Goal: Task Accomplishment & Management: Manage account settings

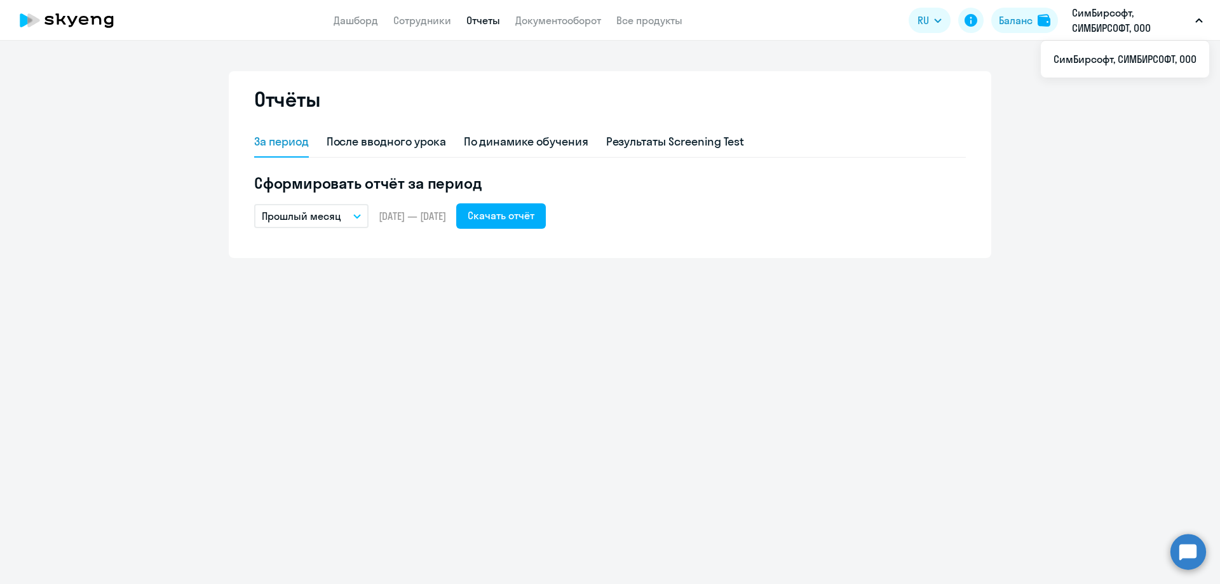
click at [1149, 29] on p "СимБирсофт, СИМБИРСОФТ, ООО" at bounding box center [1131, 20] width 118 height 30
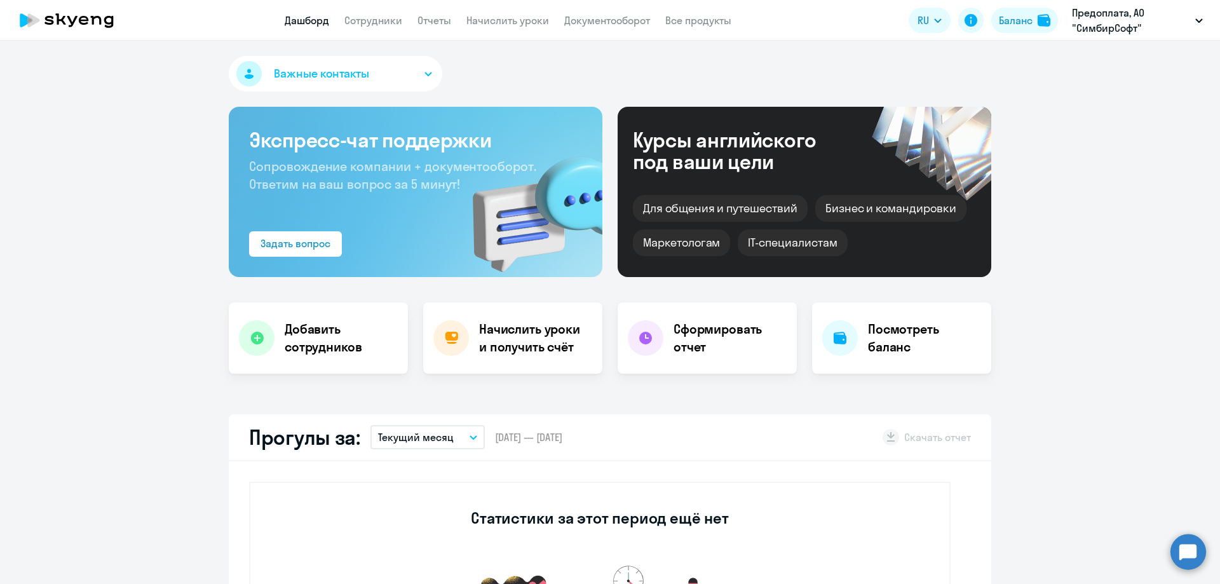
select select "30"
click at [1031, 22] on div "Баланс" at bounding box center [1016, 20] width 34 height 15
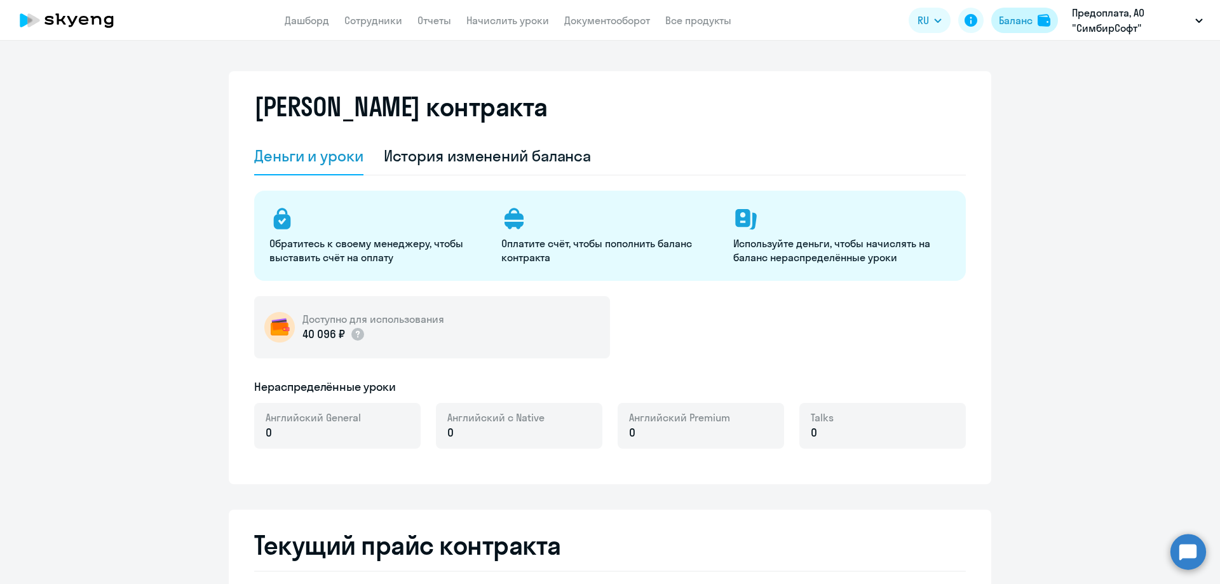
select select "english_adult_not_native_speaker"
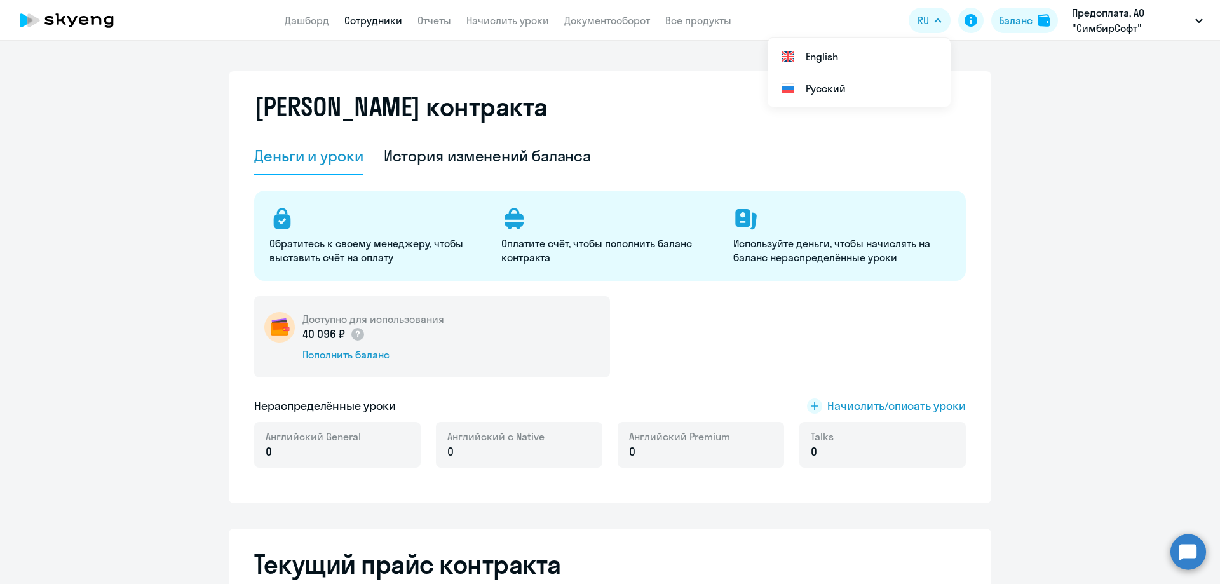
click at [355, 22] on link "Сотрудники" at bounding box center [373, 20] width 58 height 13
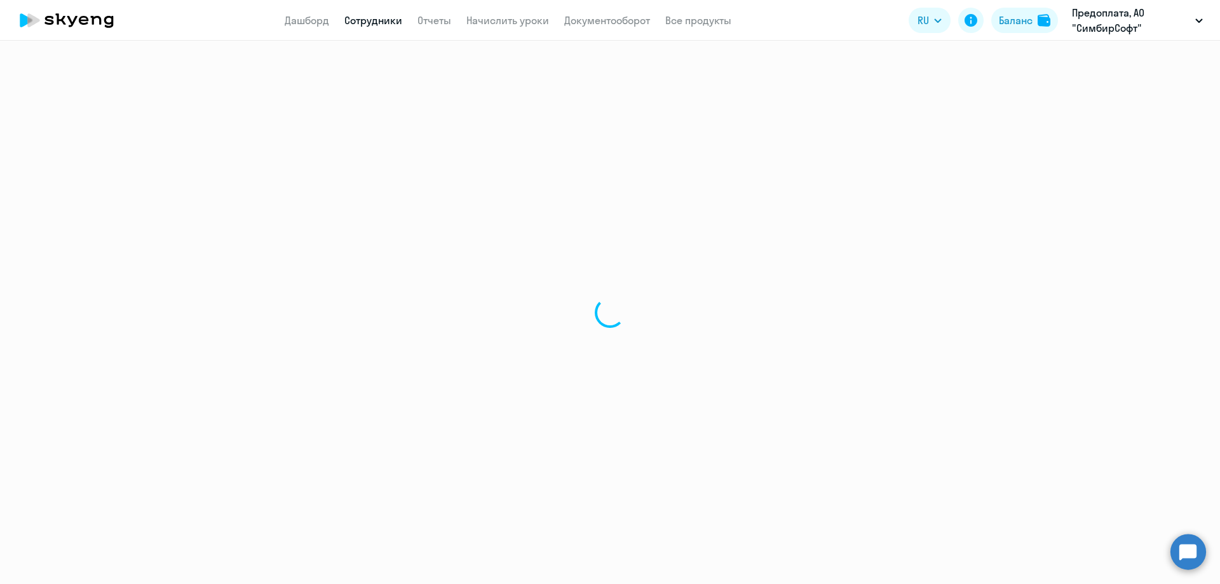
select select "30"
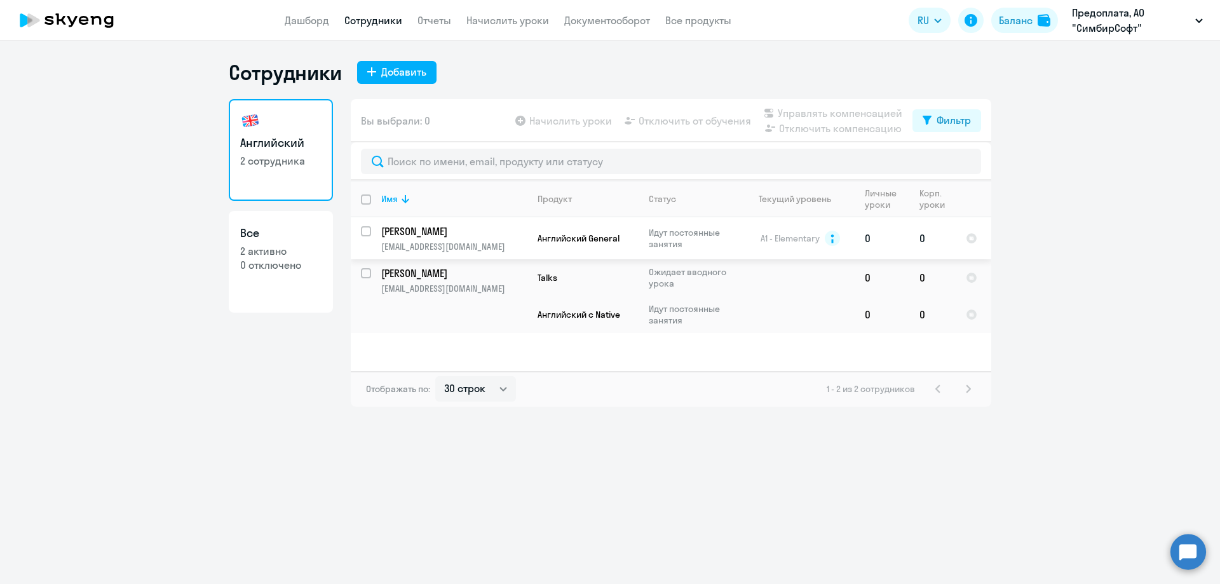
click at [364, 233] on input "select row 13995943" at bounding box center [373, 238] width 25 height 25
checkbox input "true"
click at [542, 124] on span "Начислить уроки" at bounding box center [570, 120] width 83 height 15
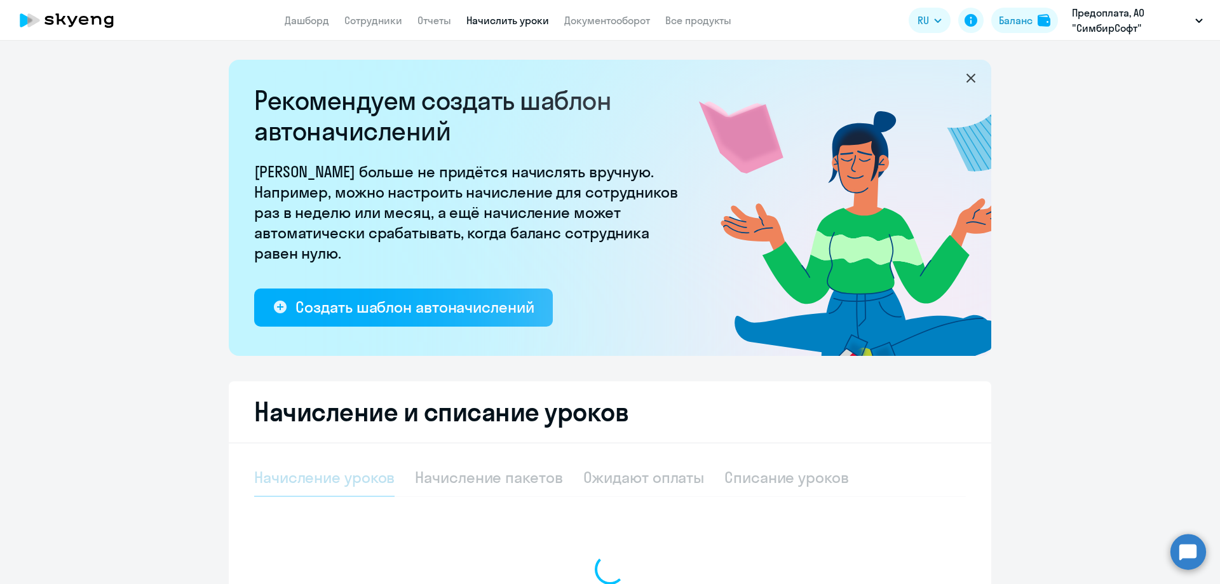
select select "10"
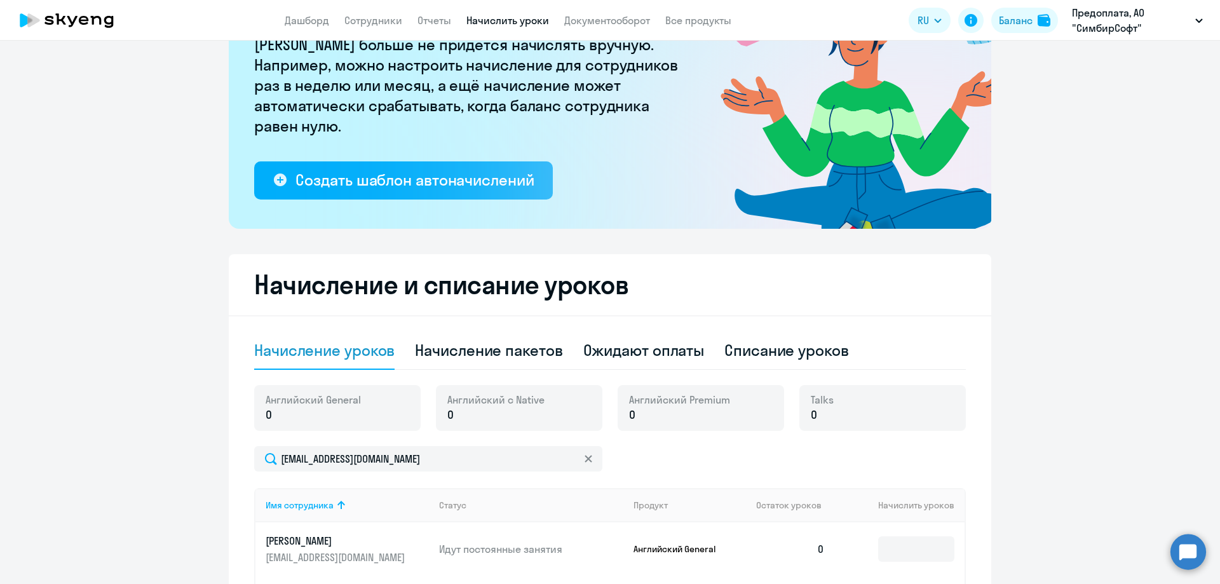
scroll to position [254, 0]
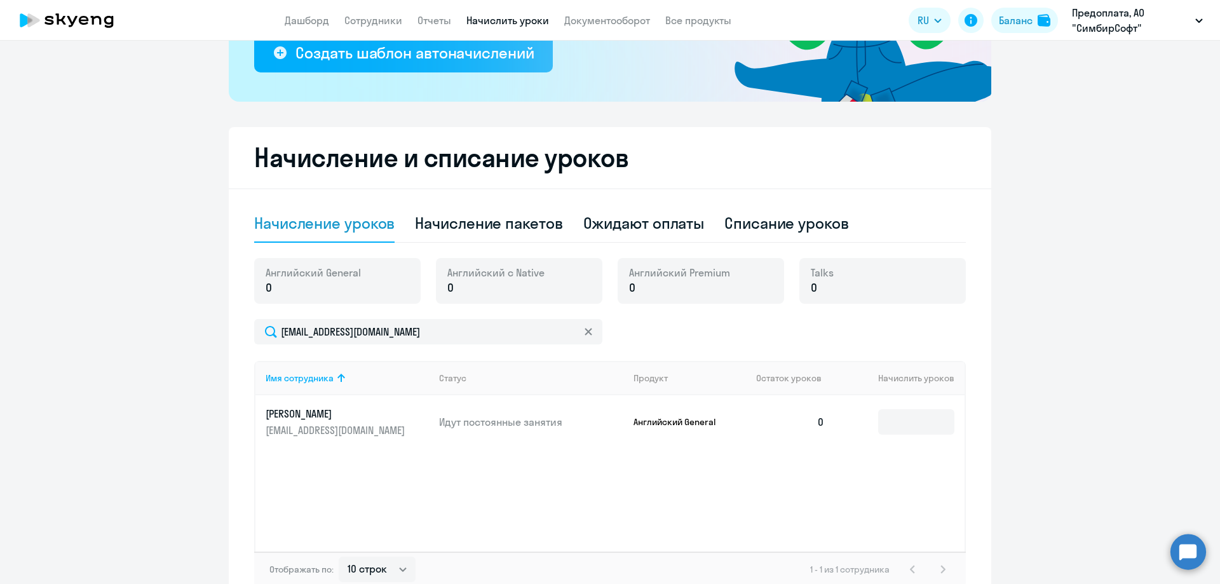
click at [295, 291] on p "0" at bounding box center [313, 288] width 95 height 17
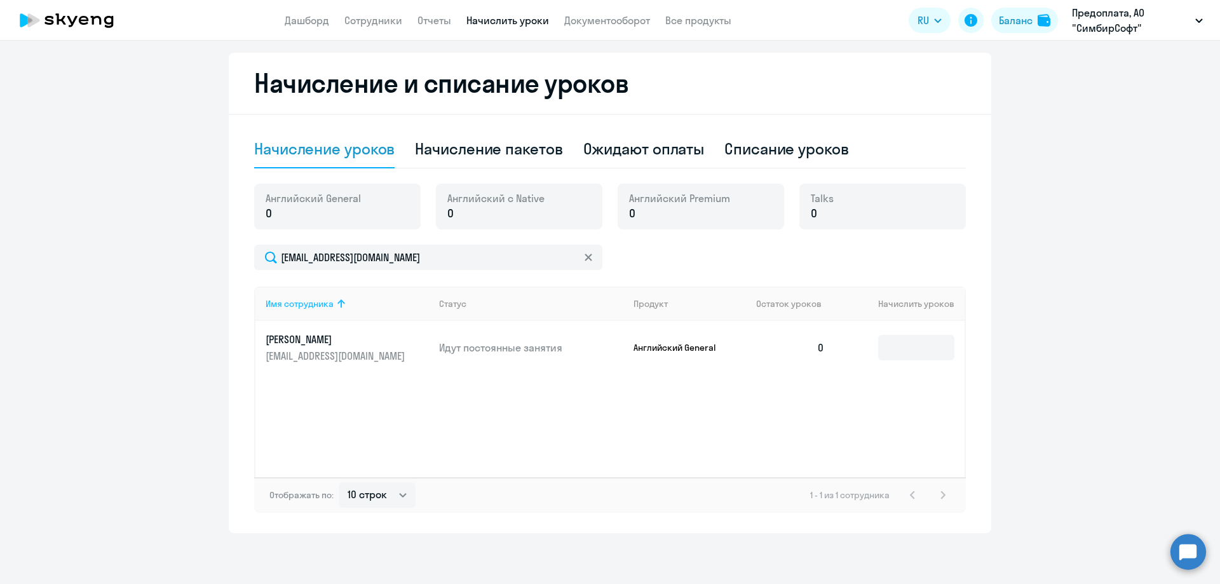
scroll to position [265, 0]
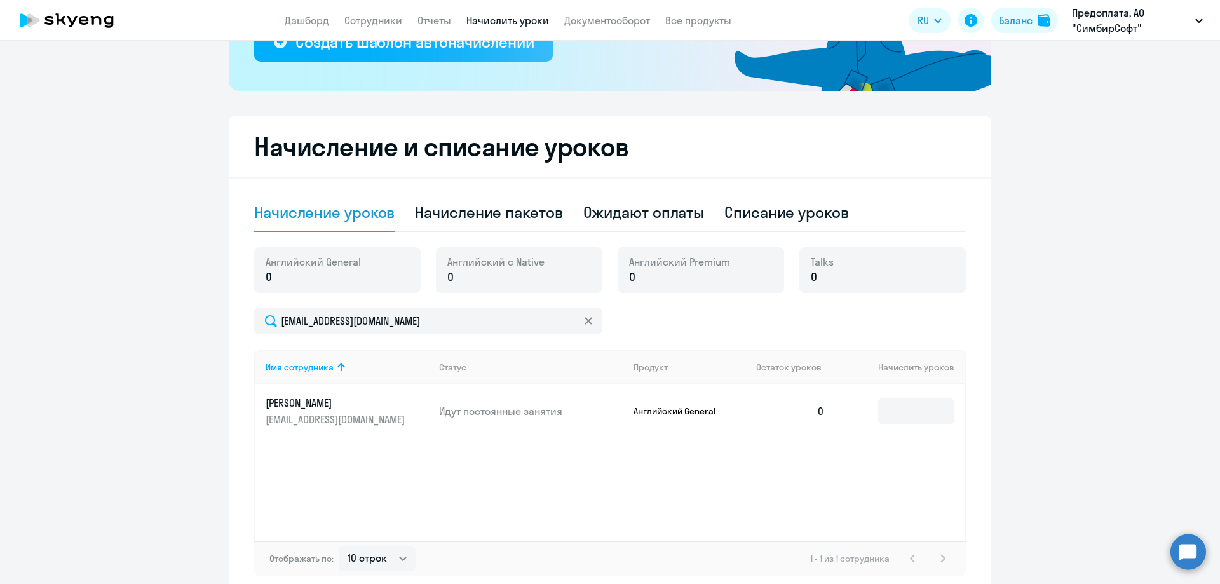
click at [418, 412] on link "Багдасарян Артур arturfoto1@mail.ru" at bounding box center [347, 411] width 163 height 30
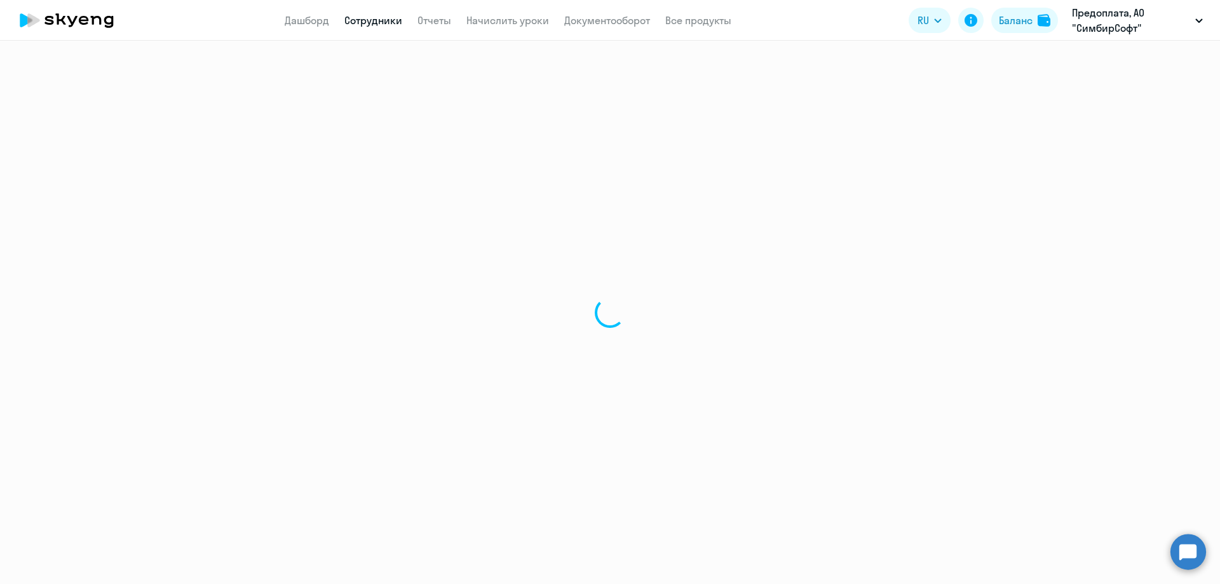
select select "english"
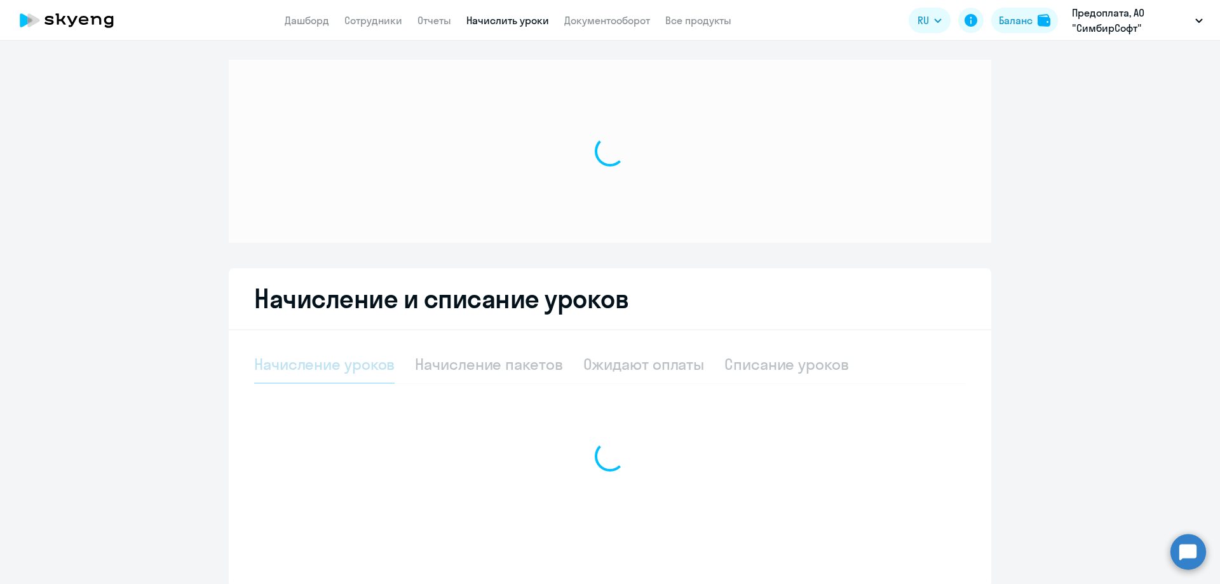
select select "10"
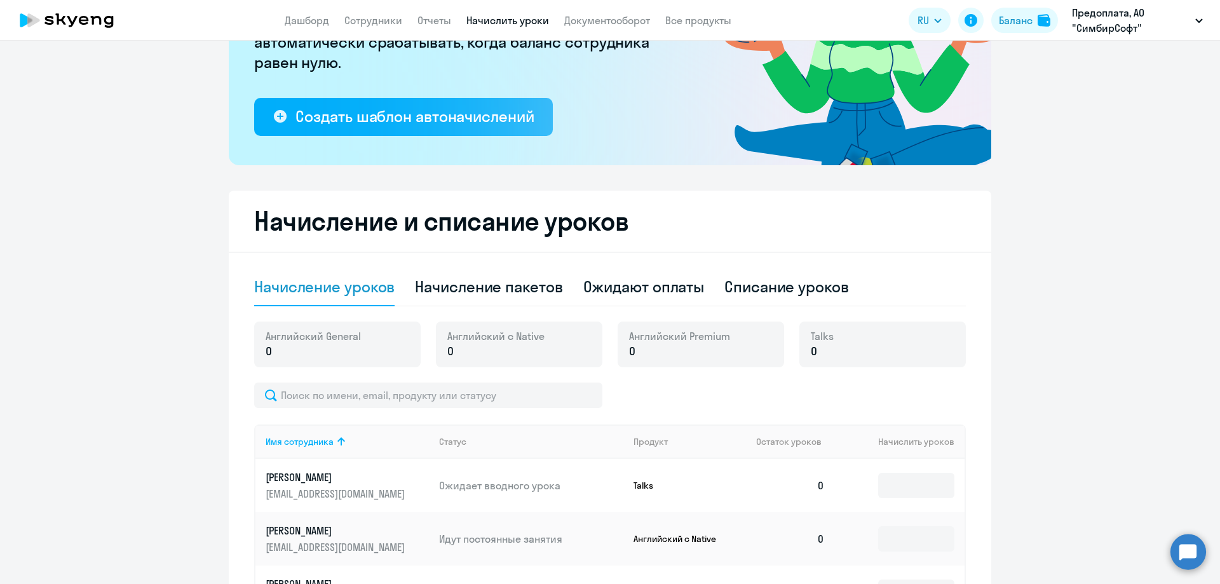
scroll to position [254, 0]
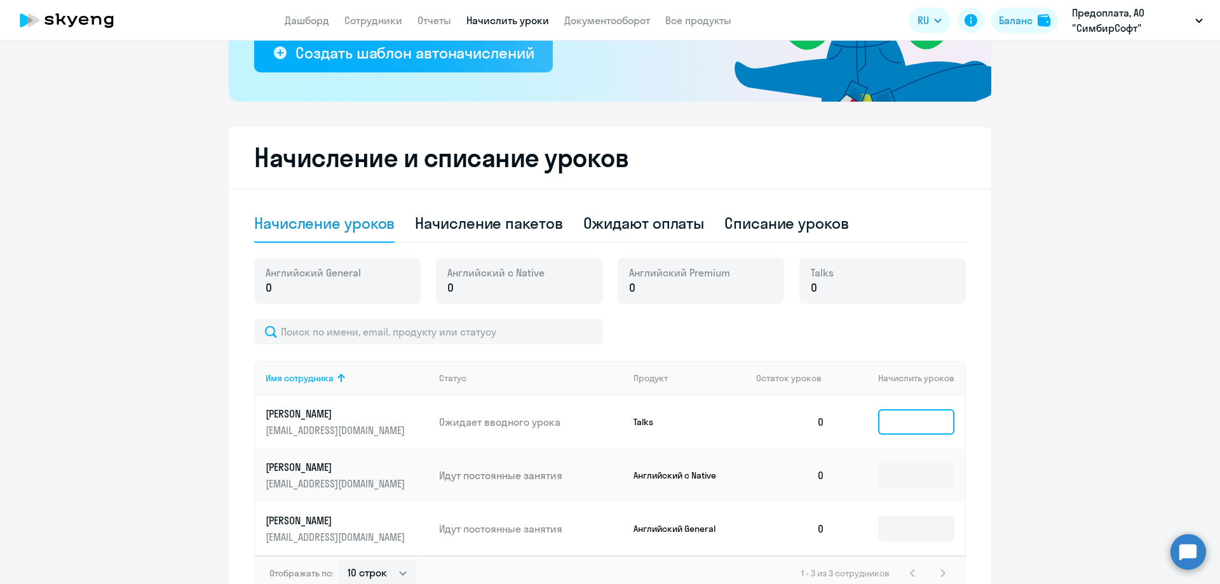
click at [900, 414] on input at bounding box center [916, 421] width 76 height 25
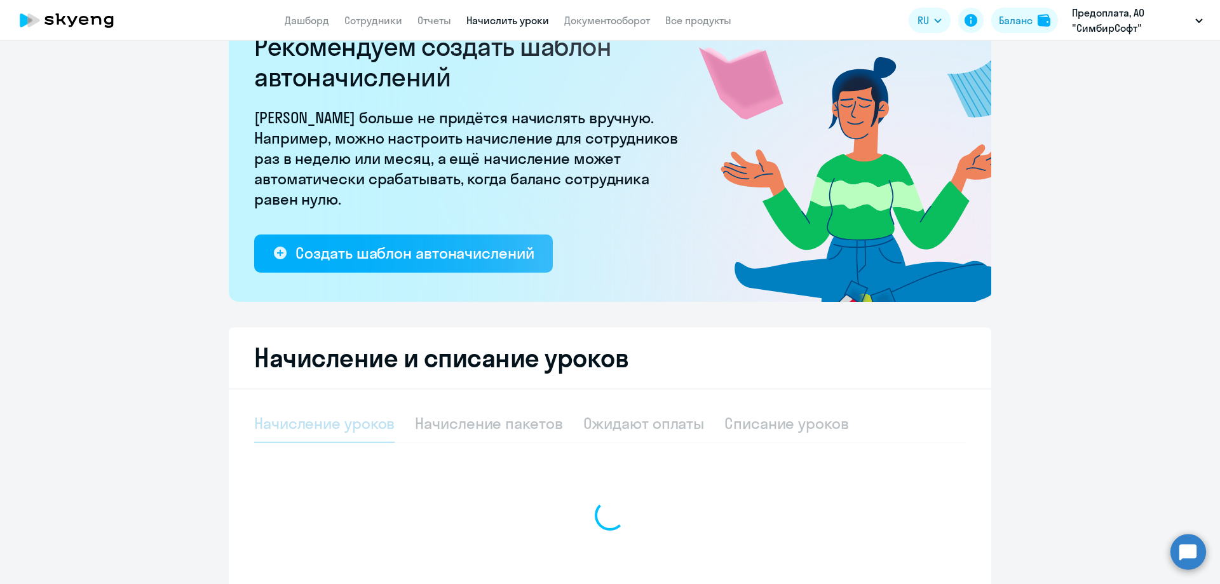
select select "10"
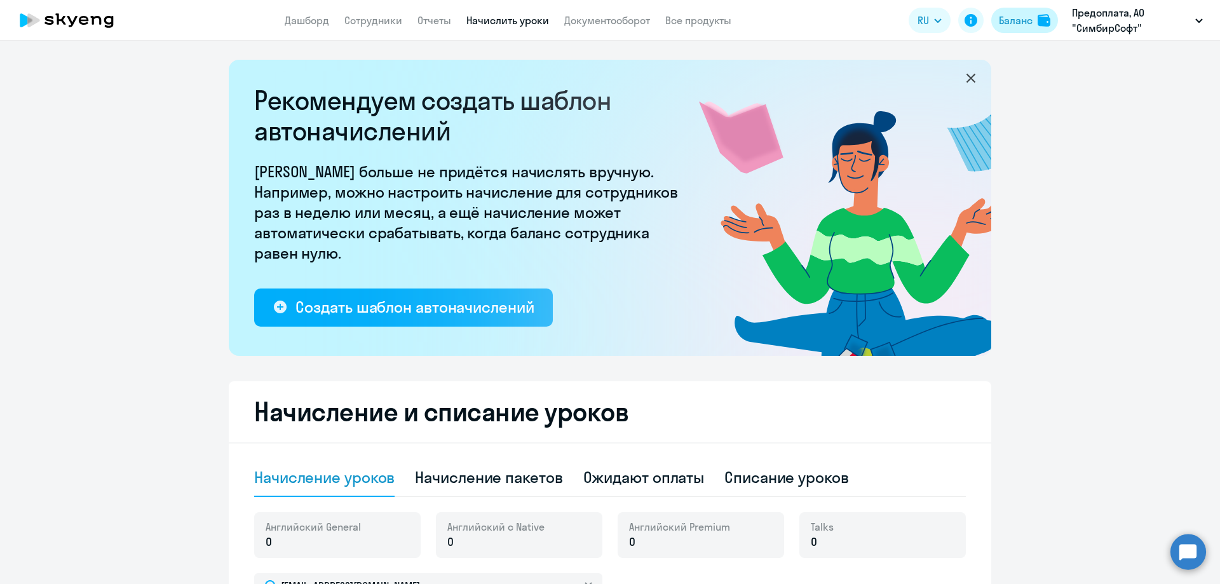
click at [1027, 19] on div "Баланс" at bounding box center [1016, 20] width 34 height 15
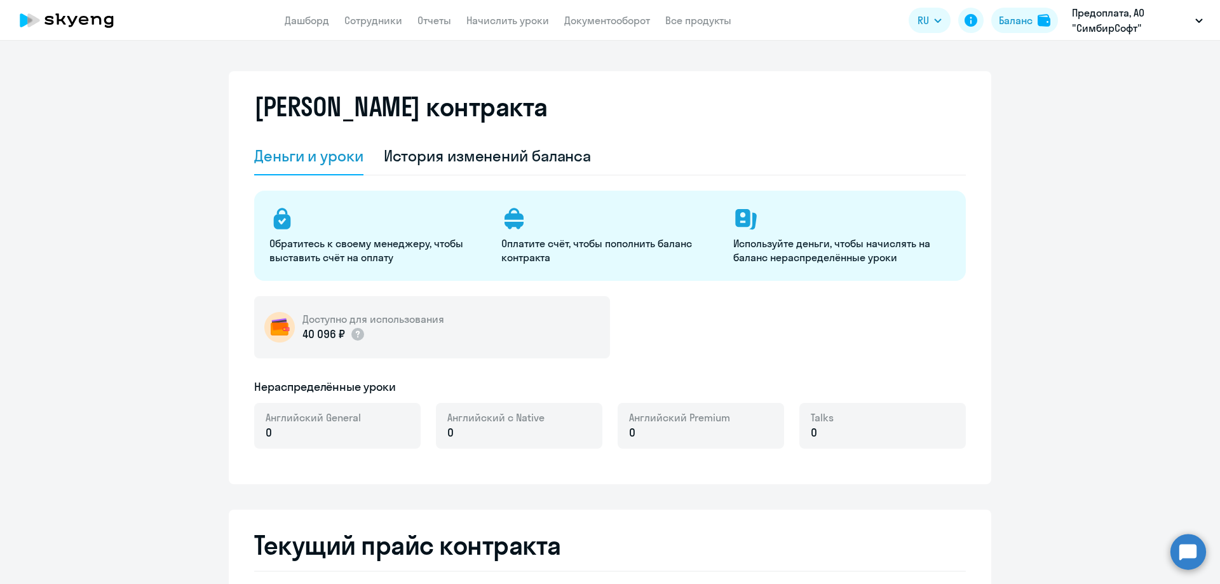
select select "english_adult_not_native_speaker"
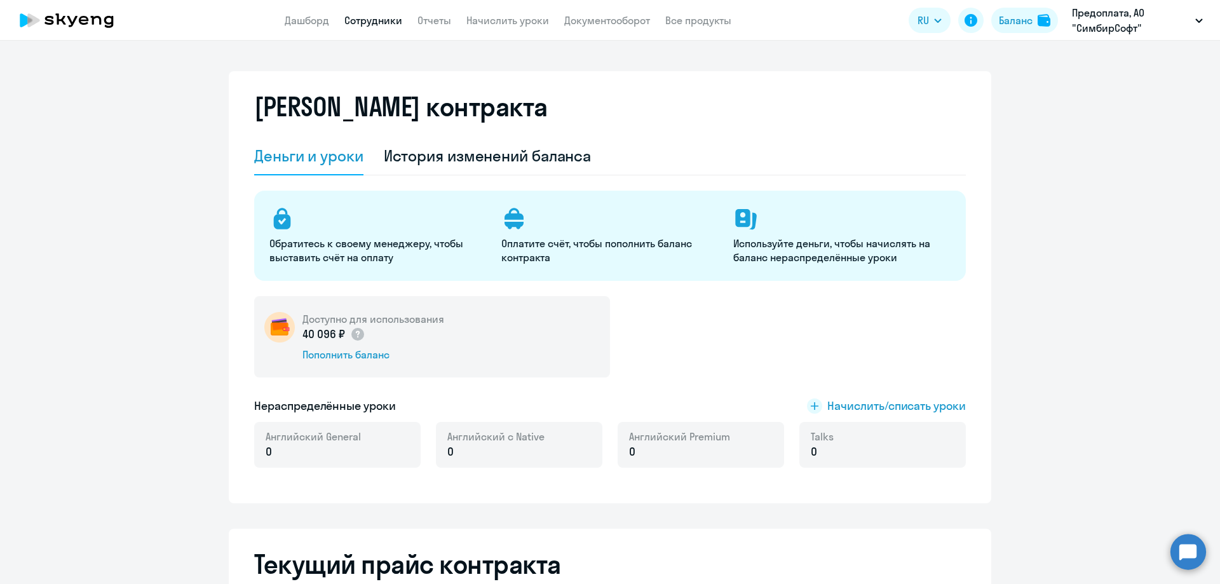
click at [377, 22] on link "Сотрудники" at bounding box center [373, 20] width 58 height 13
select select "30"
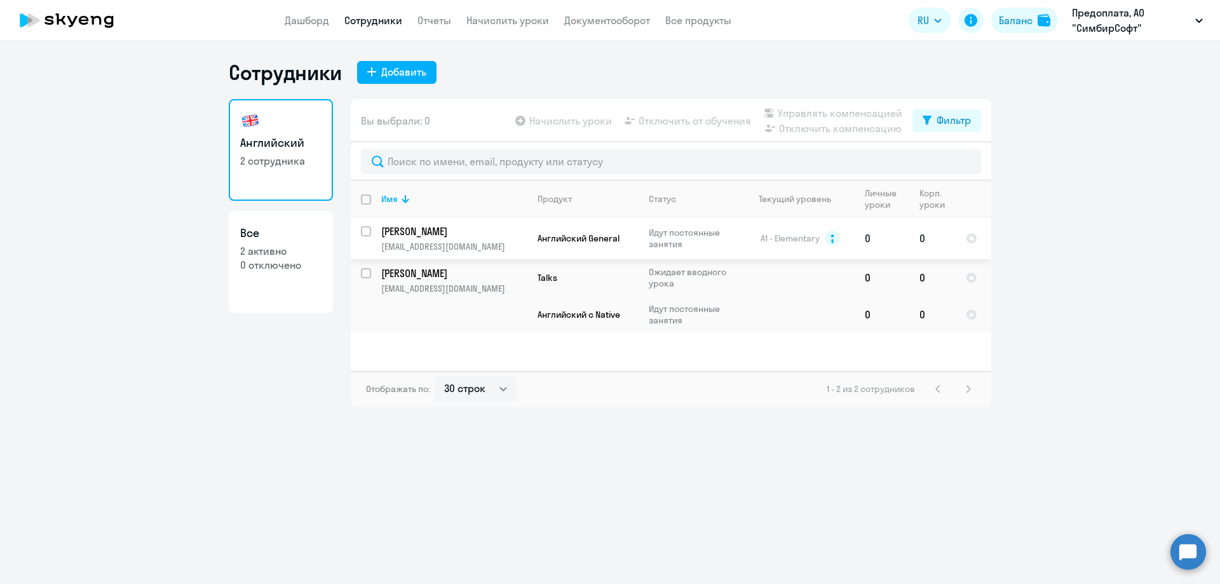
click at [367, 233] on input "select row 13995943" at bounding box center [373, 238] width 25 height 25
checkbox input "true"
click at [564, 123] on span "Начислить уроки" at bounding box center [570, 120] width 83 height 15
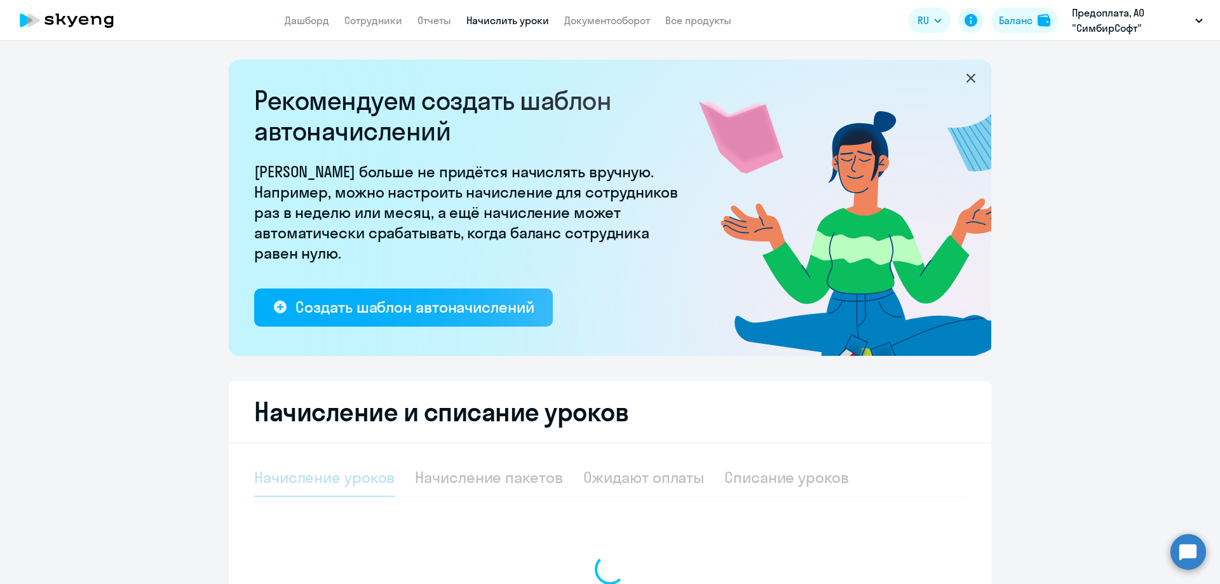
select select "10"
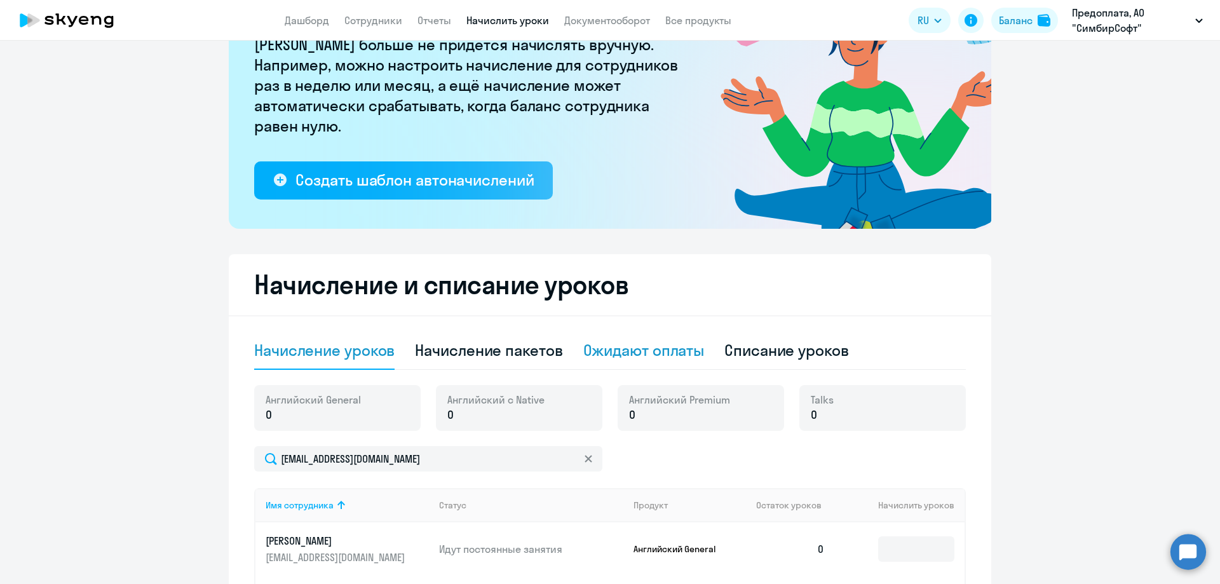
scroll to position [254, 0]
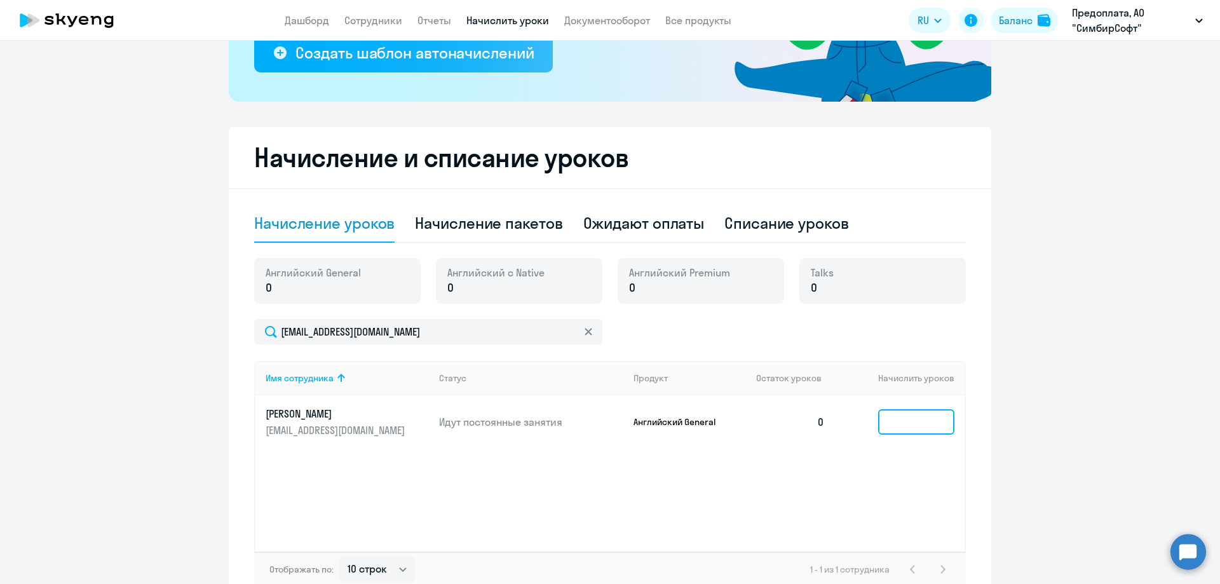
click at [923, 425] on input at bounding box center [916, 421] width 76 height 25
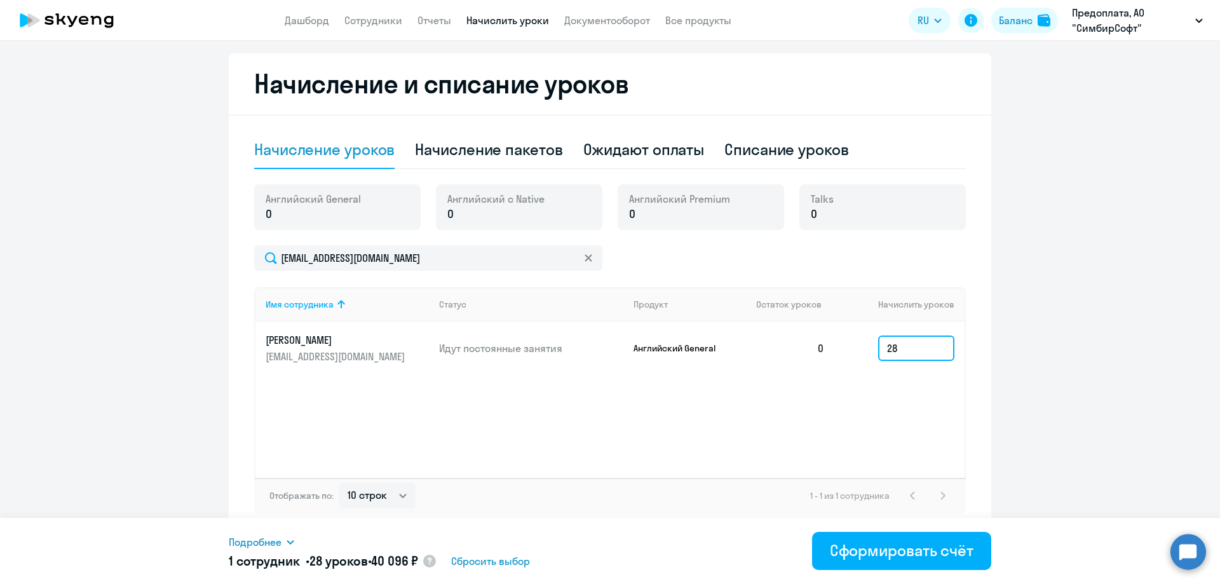
scroll to position [328, 0]
type input "28"
click at [893, 558] on div "Сформировать счёт" at bounding box center [902, 550] width 144 height 20
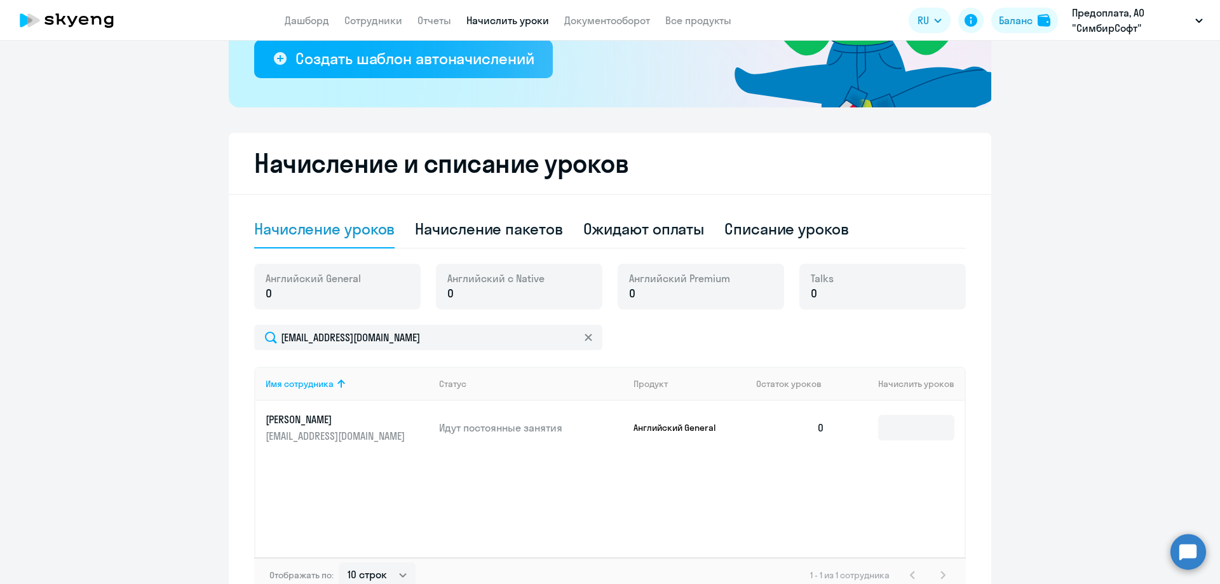
scroll to position [254, 0]
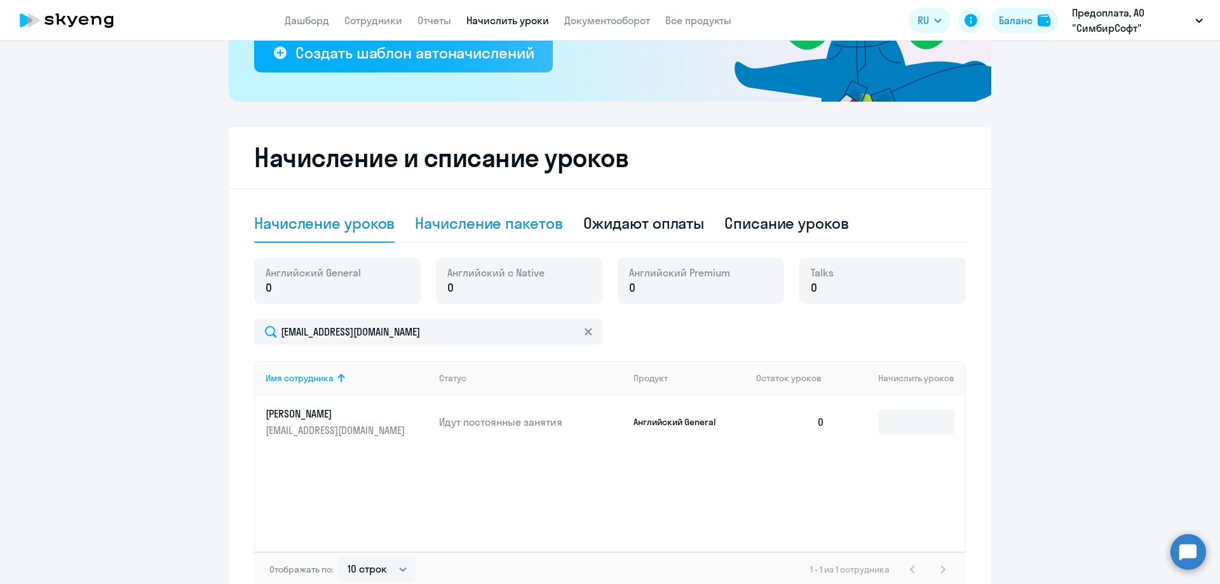
click at [471, 229] on div "Начисление пакетов" at bounding box center [488, 223] width 147 height 20
select select "10"
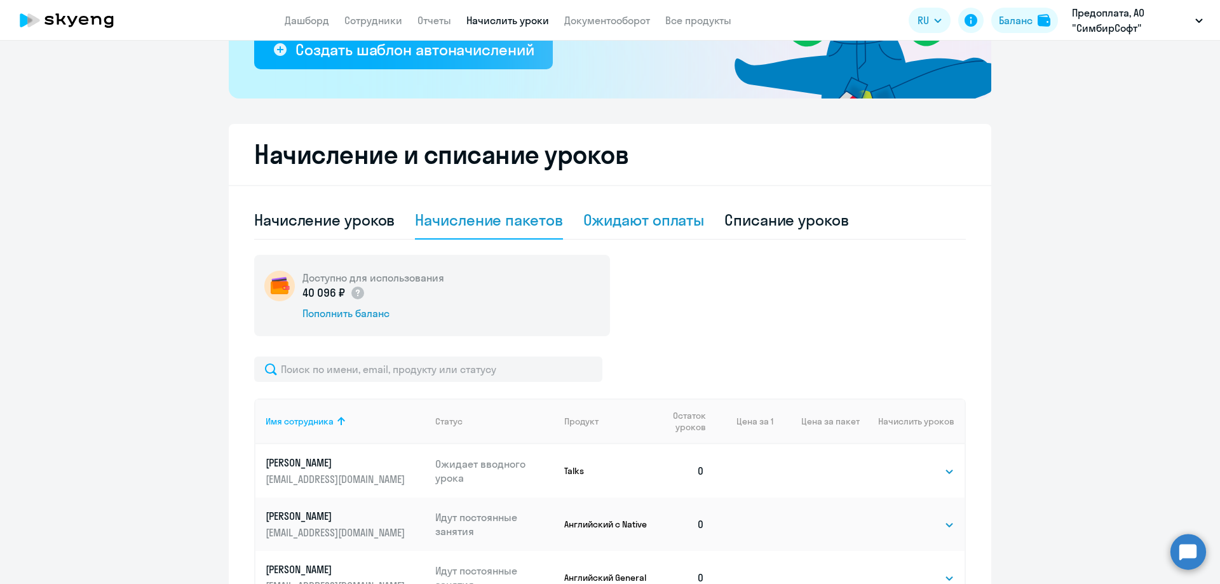
click at [606, 205] on div "Ожидают оплаты" at bounding box center [643, 220] width 121 height 38
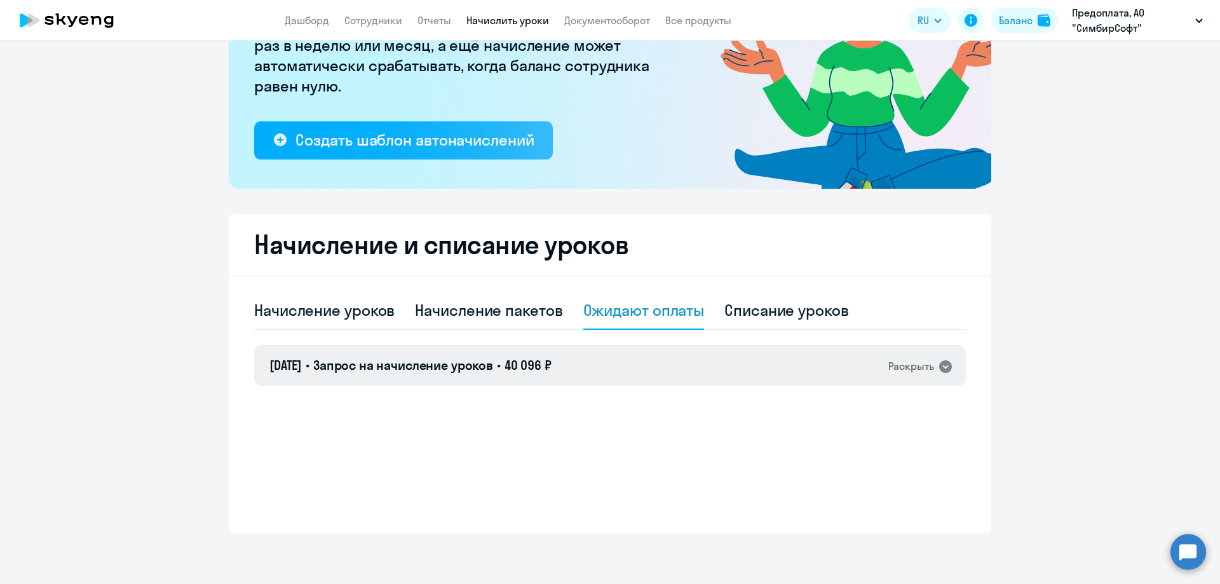
click at [902, 365] on div "Раскрыть" at bounding box center [911, 366] width 46 height 16
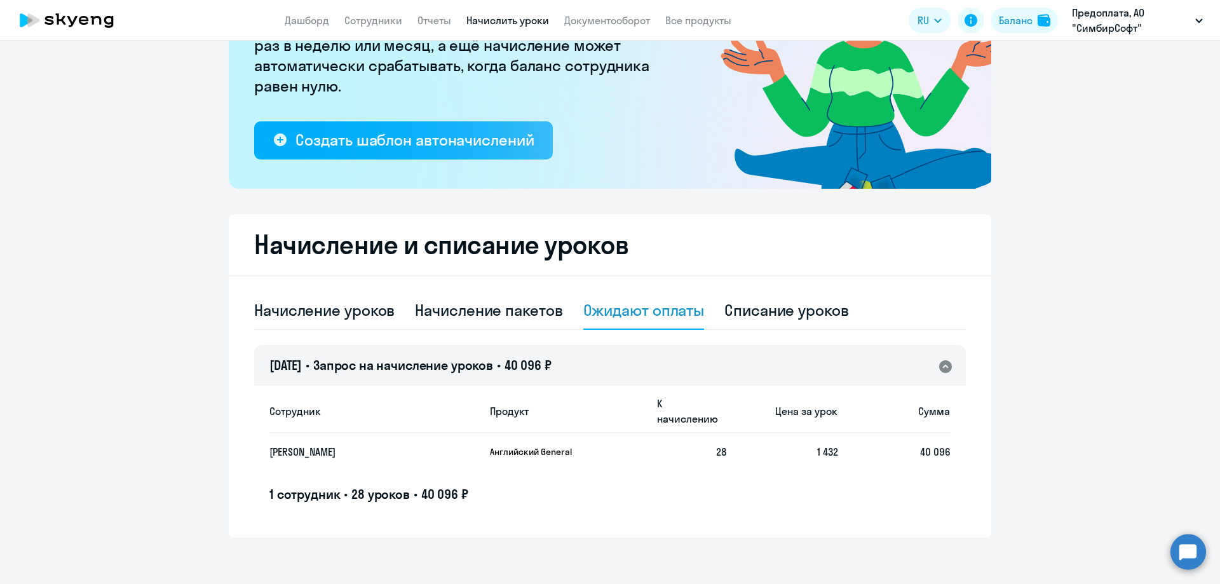
click at [468, 365] on span "Запрос на начисление уроков" at bounding box center [403, 365] width 180 height 16
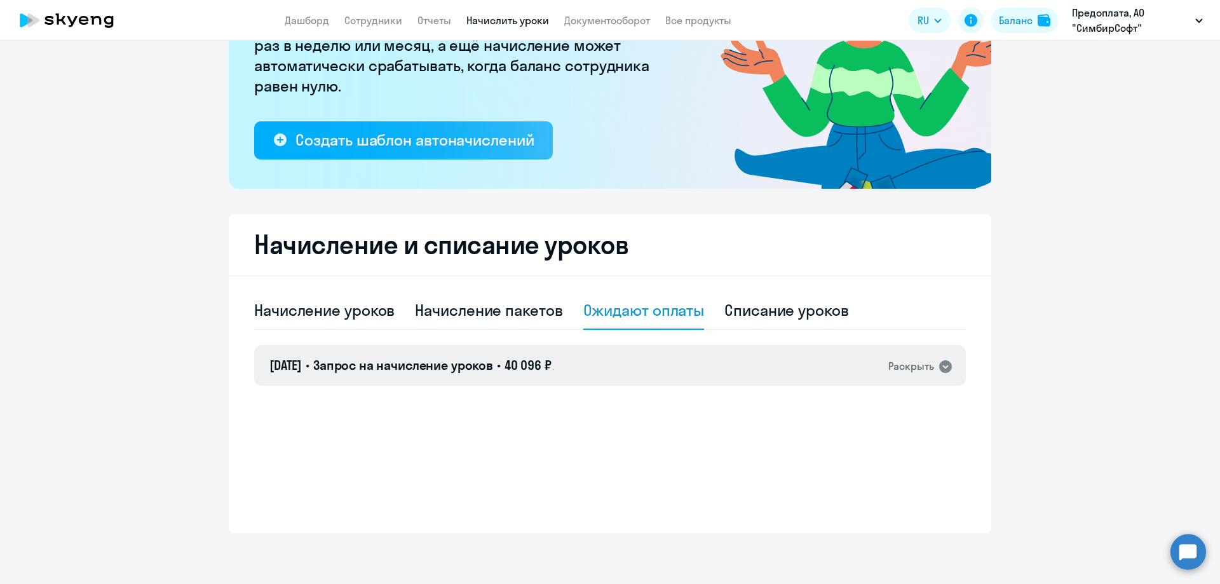
click at [468, 365] on span "Запрос на начисление уроков" at bounding box center [403, 365] width 180 height 16
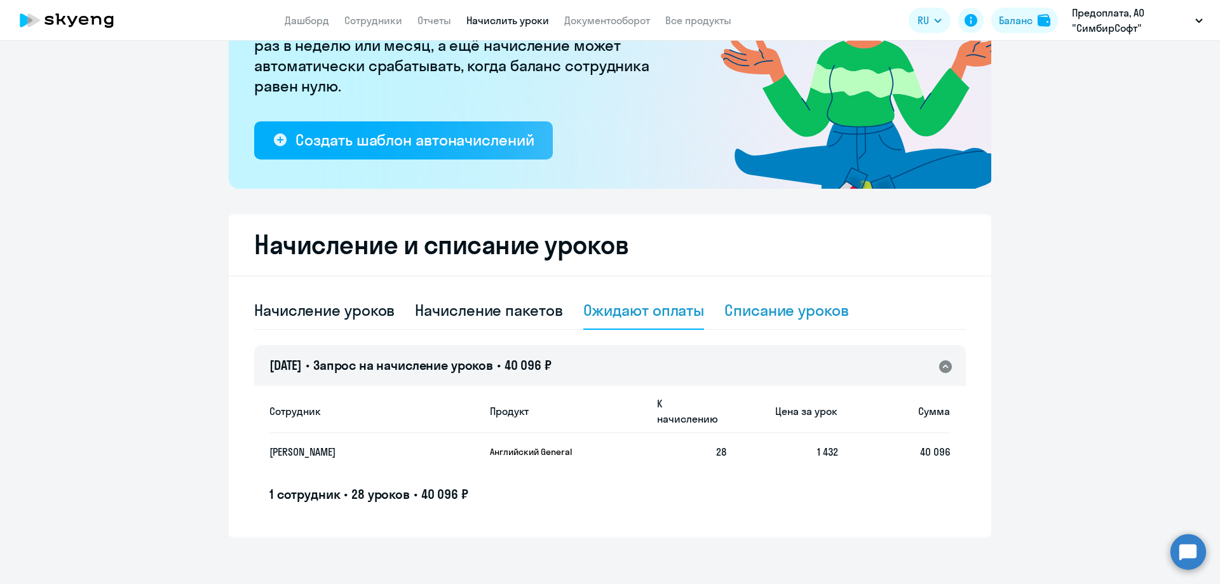
click at [800, 310] on div "Списание уроков" at bounding box center [786, 310] width 125 height 20
select select "10"
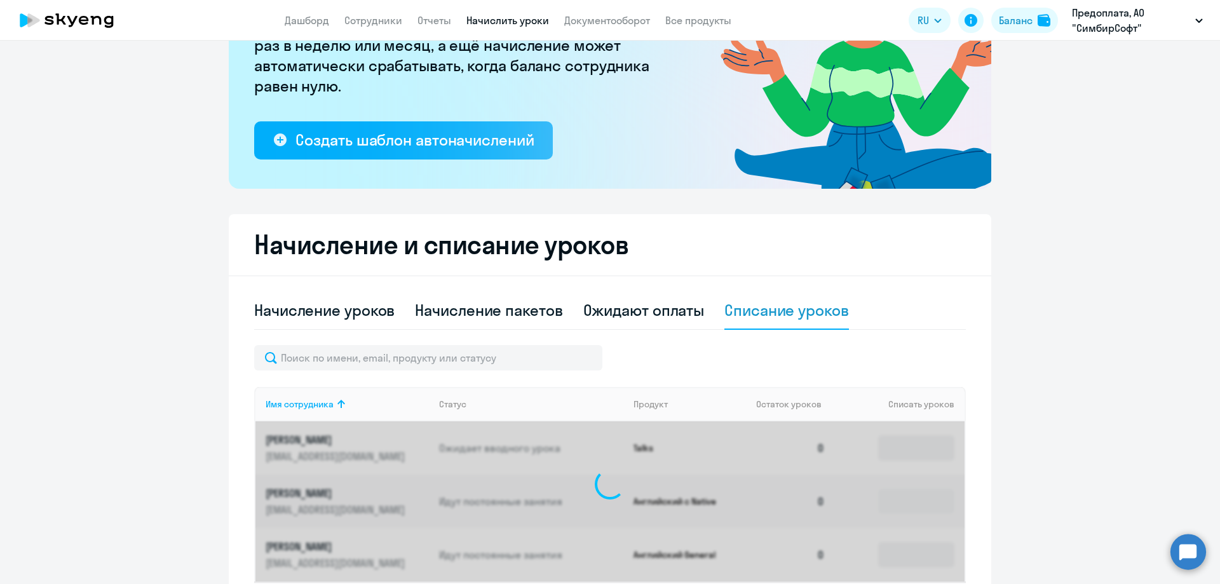
scroll to position [257, 0]
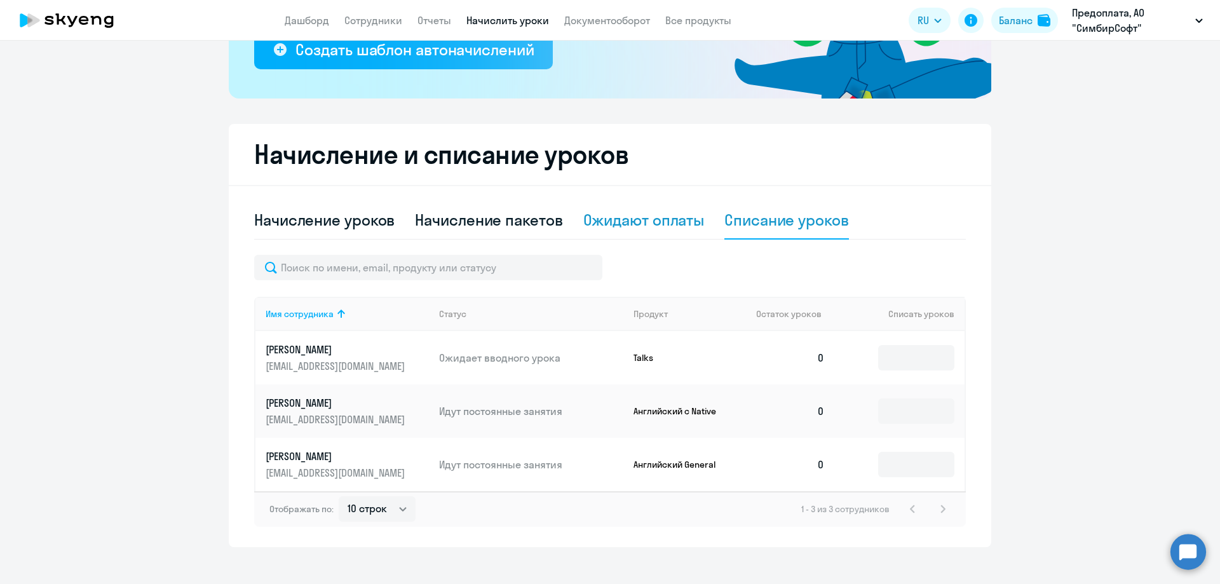
click at [655, 220] on div "Ожидают оплаты" at bounding box center [643, 220] width 121 height 20
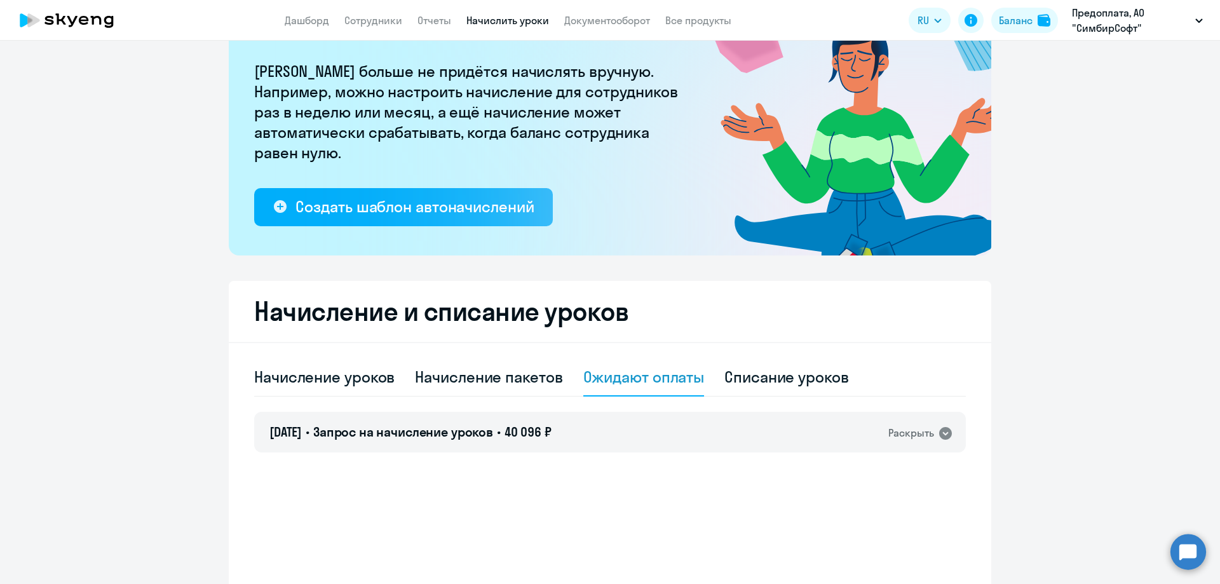
scroll to position [0, 0]
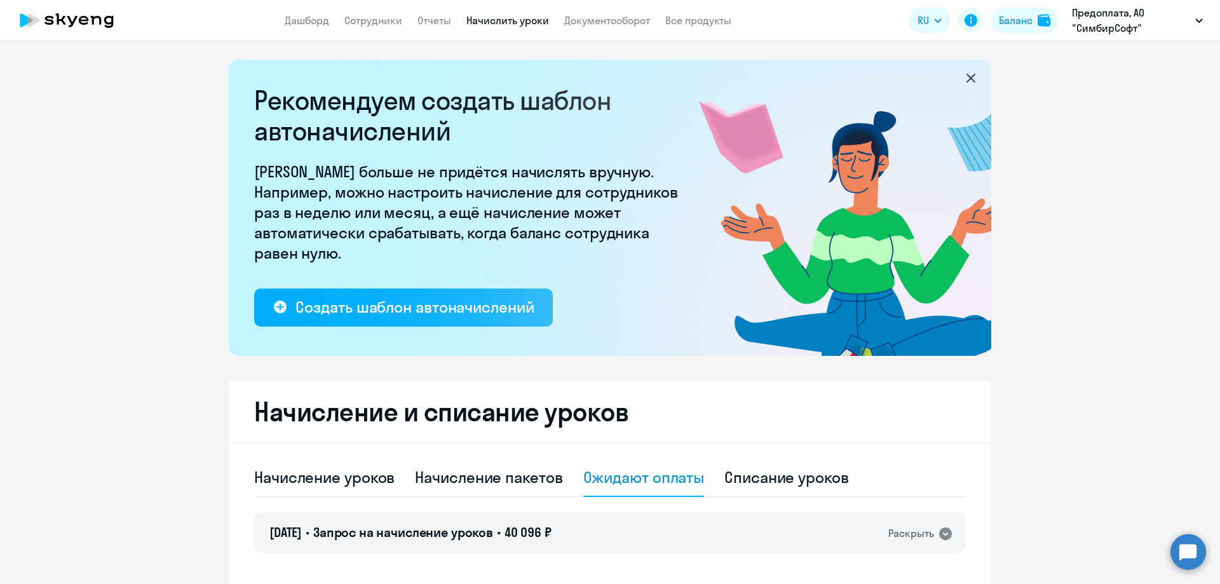
click at [369, 27] on app-menu-item-link "Сотрудники" at bounding box center [373, 21] width 58 height 16
click at [373, 23] on link "Сотрудники" at bounding box center [373, 20] width 58 height 13
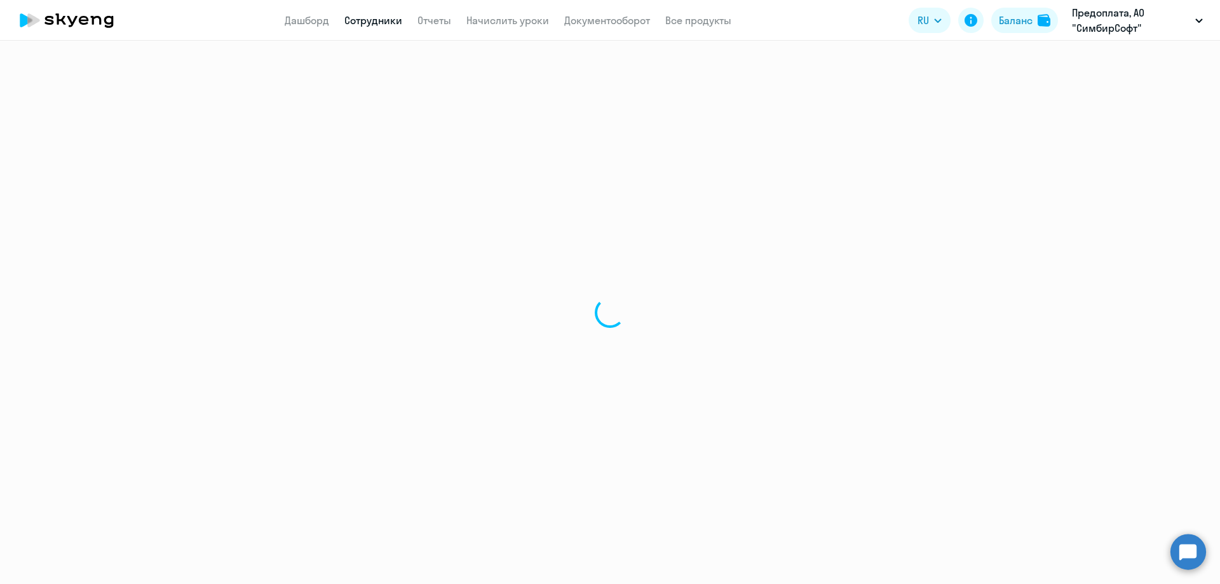
select select "30"
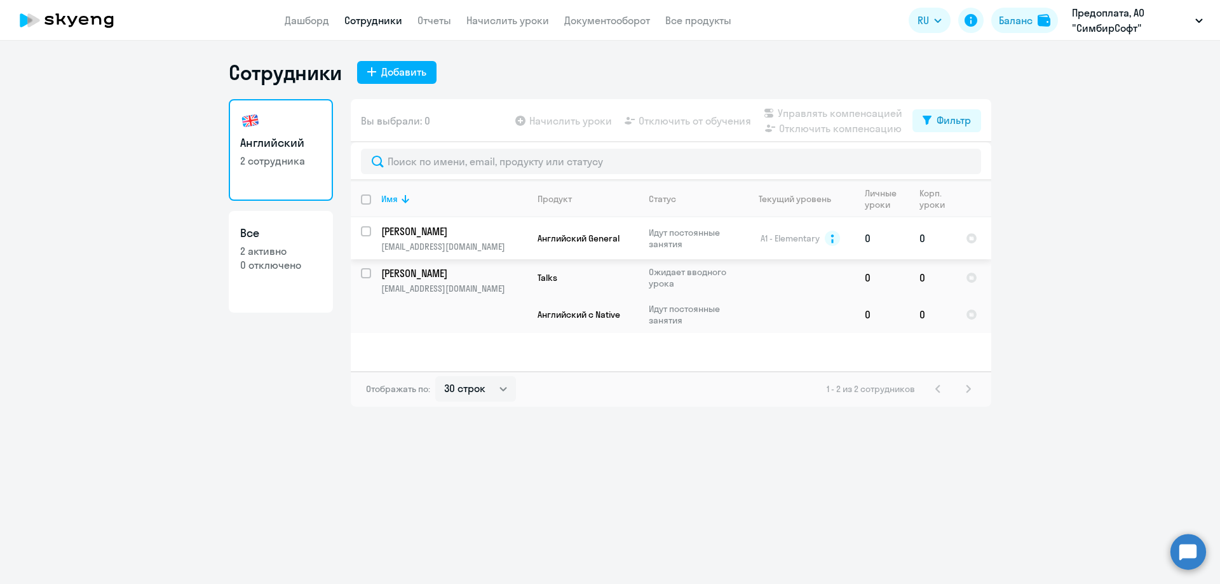
drag, startPoint x: 971, startPoint y: 242, endPoint x: 507, endPoint y: 236, distance: 463.9
click at [507, 236] on tr "Багдасарян Артур arturfoto1@mail.ru Английский General Идут постоянные занятия …" at bounding box center [671, 238] width 640 height 42
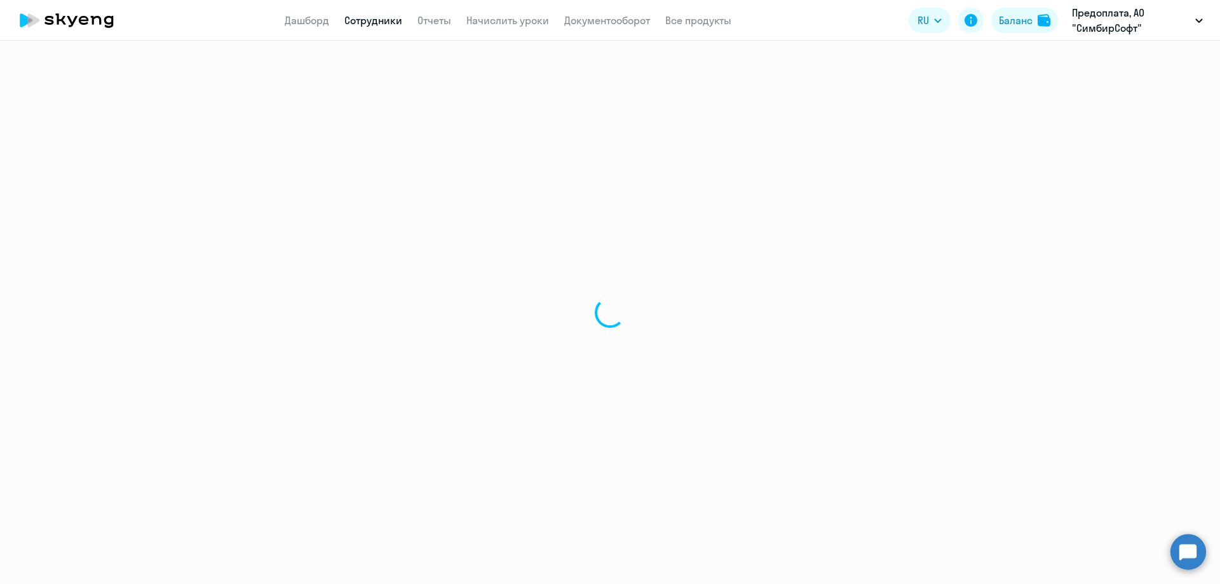
select select "english"
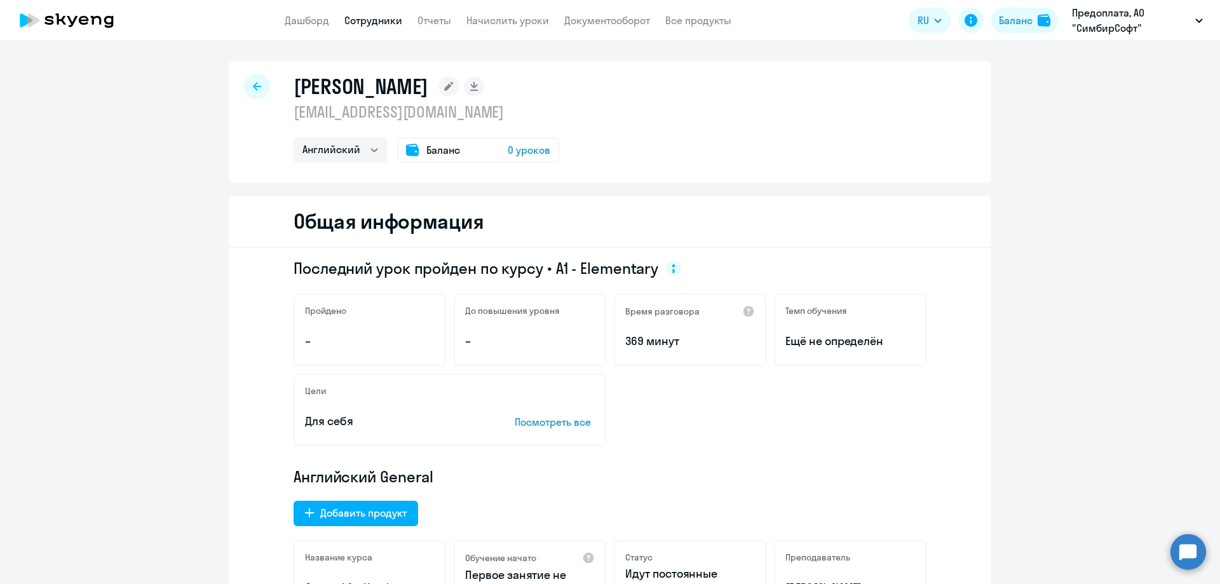
click at [1027, 20] on div "Баланс" at bounding box center [1016, 20] width 34 height 15
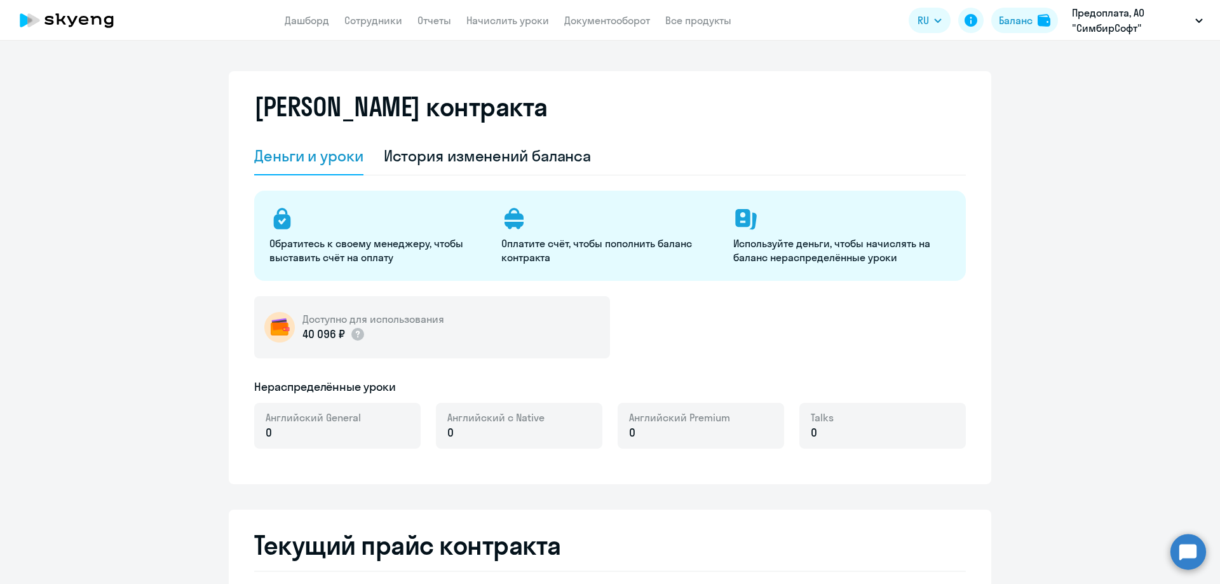
select select "english_adult_not_native_speaker"
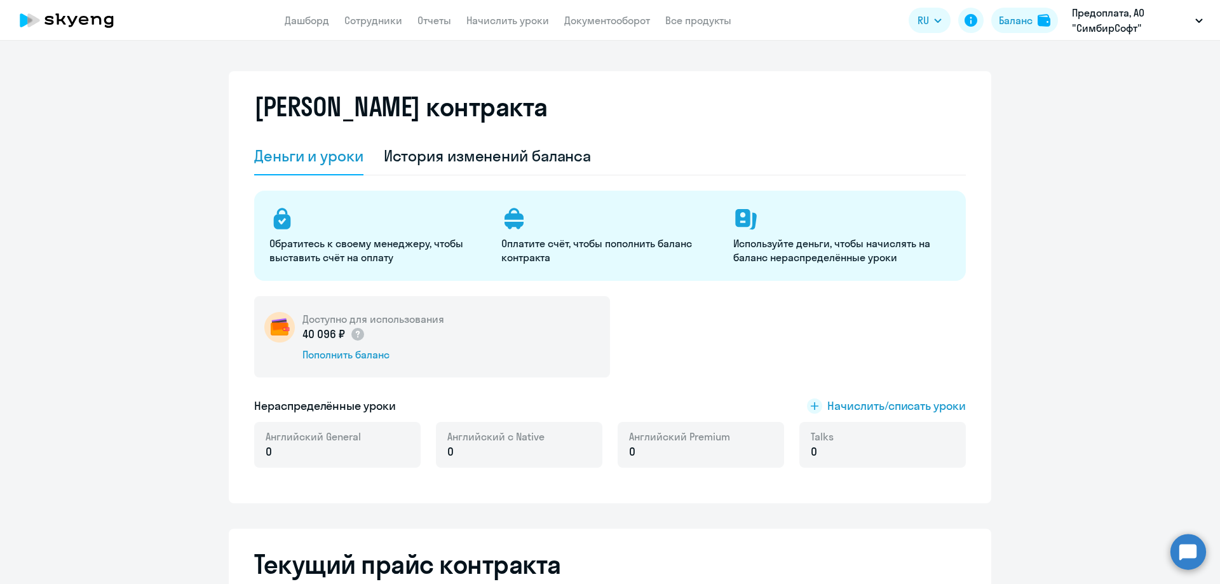
click at [274, 446] on p "0" at bounding box center [313, 452] width 95 height 17
click at [825, 414] on div "Доступно для использования 40 096 ₽ Пополнить баланс Нераспределённые уроки Нач…" at bounding box center [610, 389] width 712 height 187
click at [821, 409] on span "Начислить/списать уроки" at bounding box center [886, 406] width 159 height 17
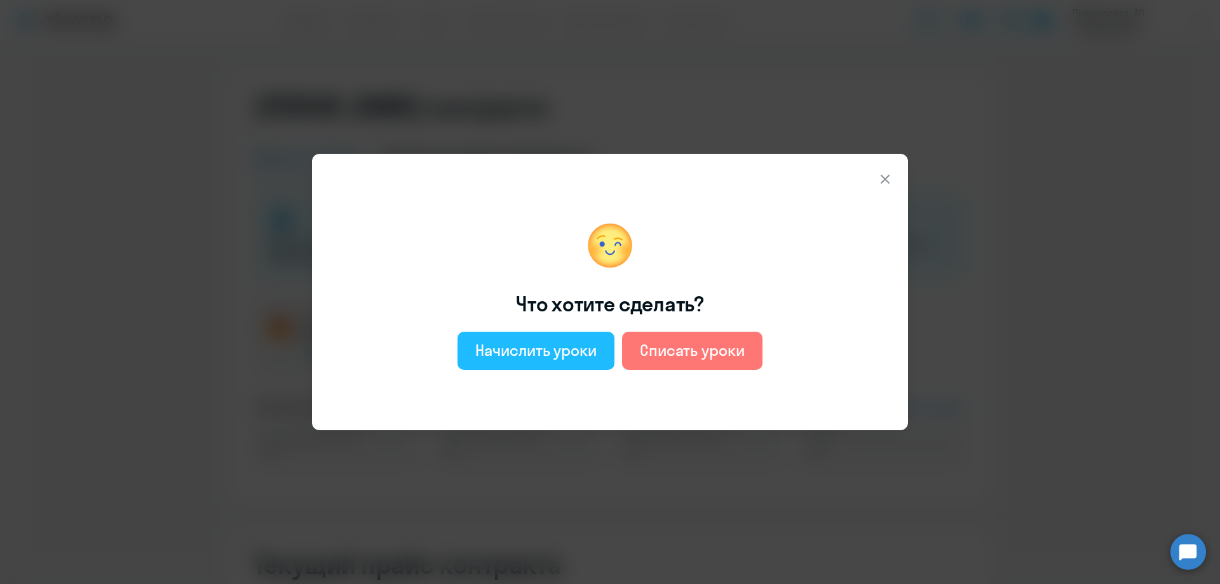
click at [484, 357] on div "Начислить уроки" at bounding box center [535, 350] width 121 height 20
select select "english_adult_not_native_speaker"
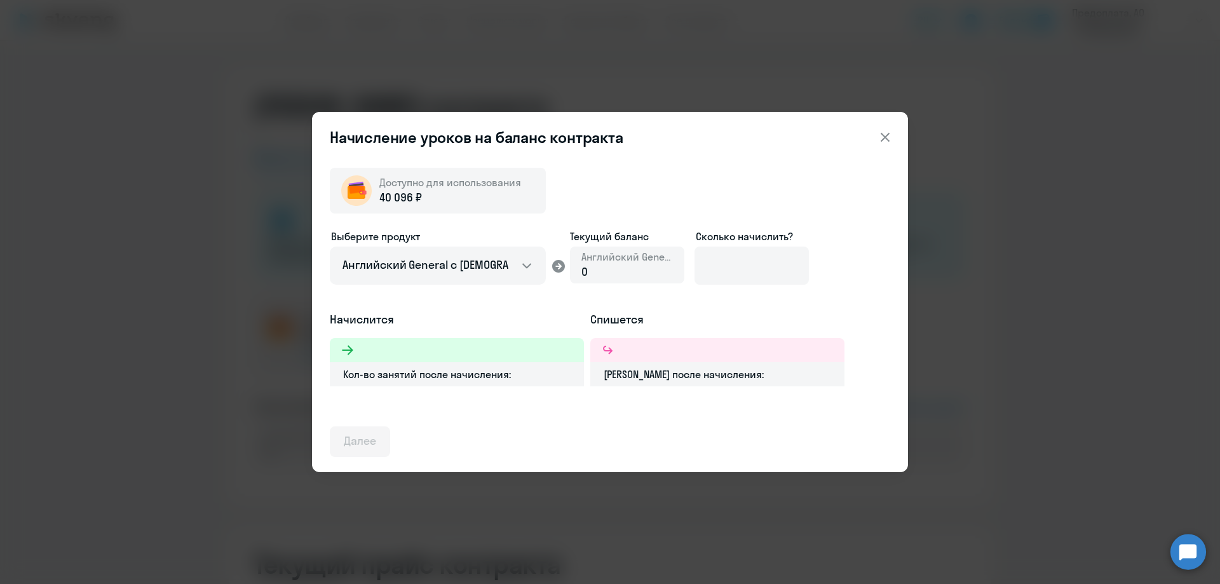
click at [895, 137] on button at bounding box center [884, 137] width 25 height 25
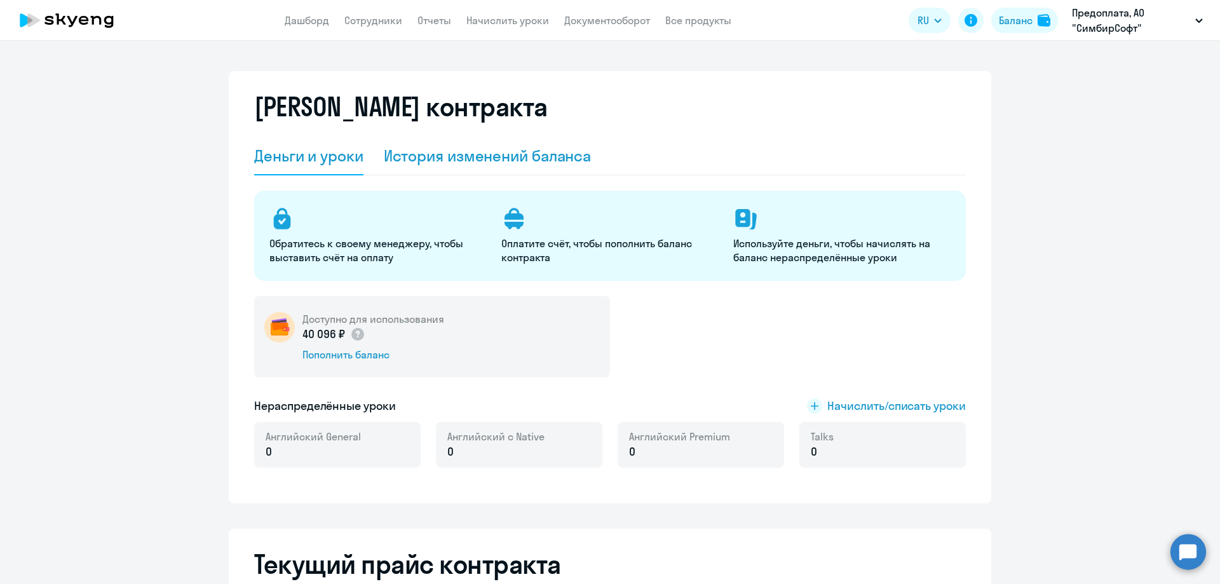
click at [461, 158] on div "История изменений баланса" at bounding box center [488, 156] width 208 height 20
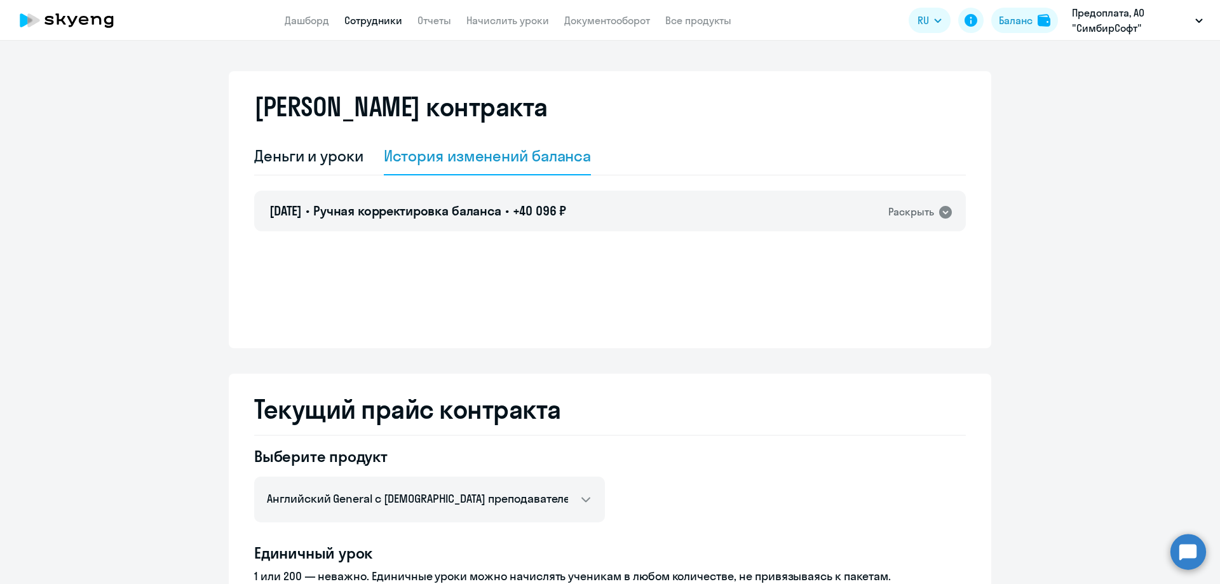
click at [376, 24] on link "Сотрудники" at bounding box center [373, 20] width 58 height 13
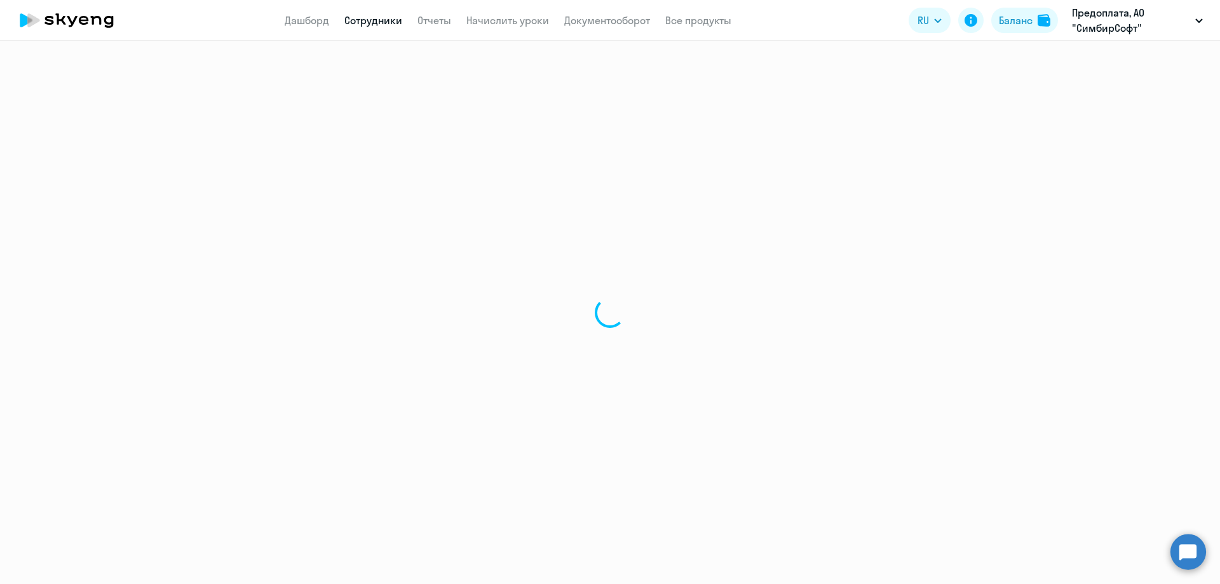
select select "30"
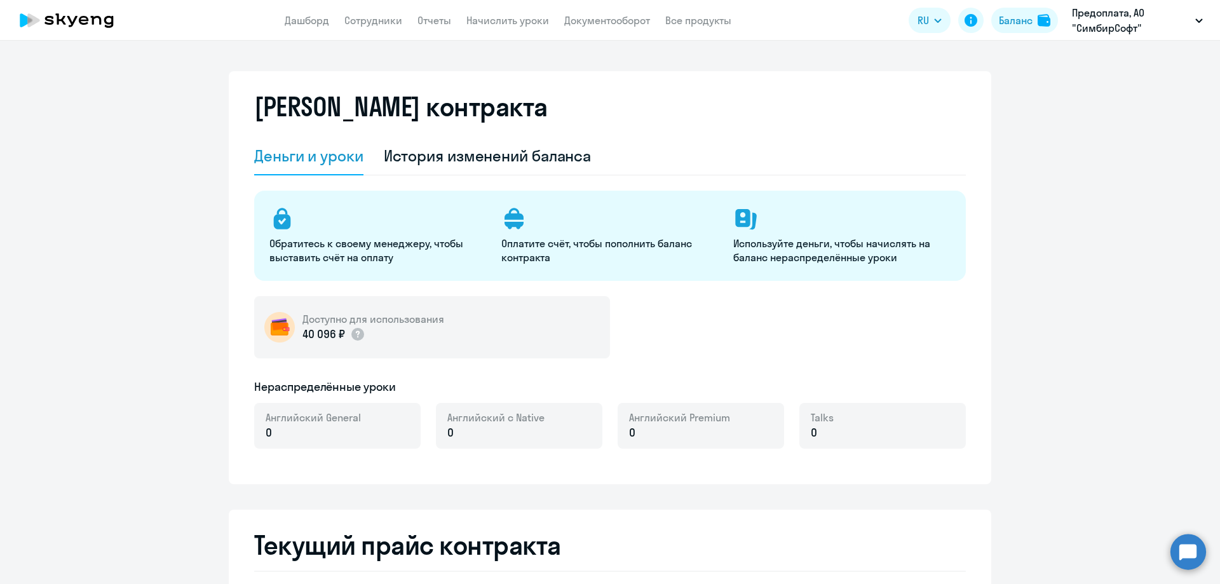
select select "english_adult_not_native_speaker"
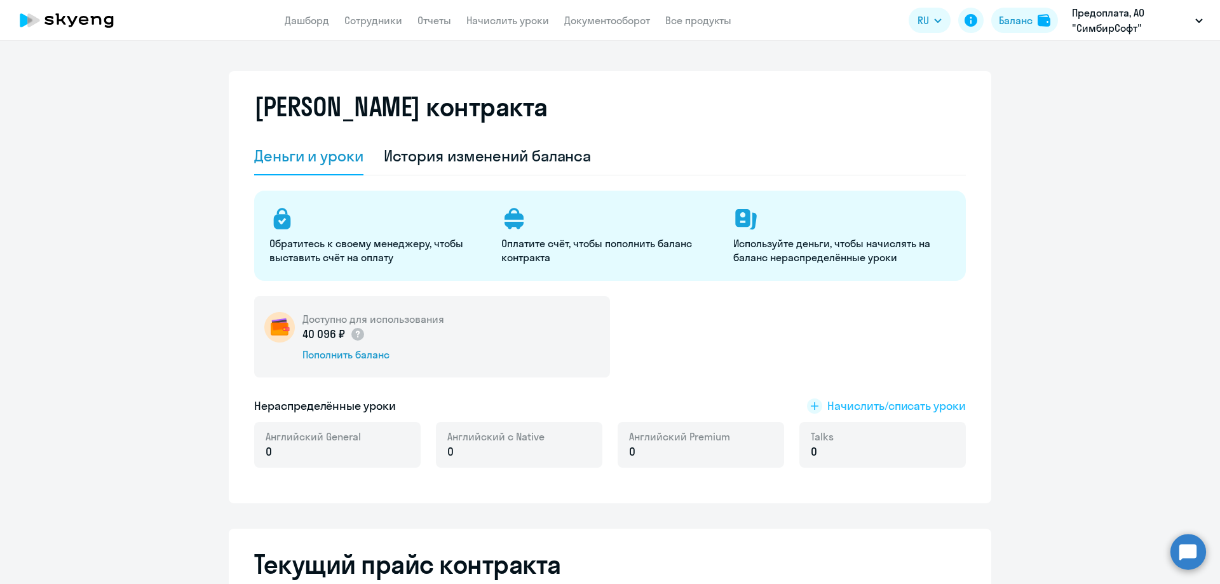
click at [851, 403] on span "Начислить/списать уроки" at bounding box center [896, 406] width 139 height 17
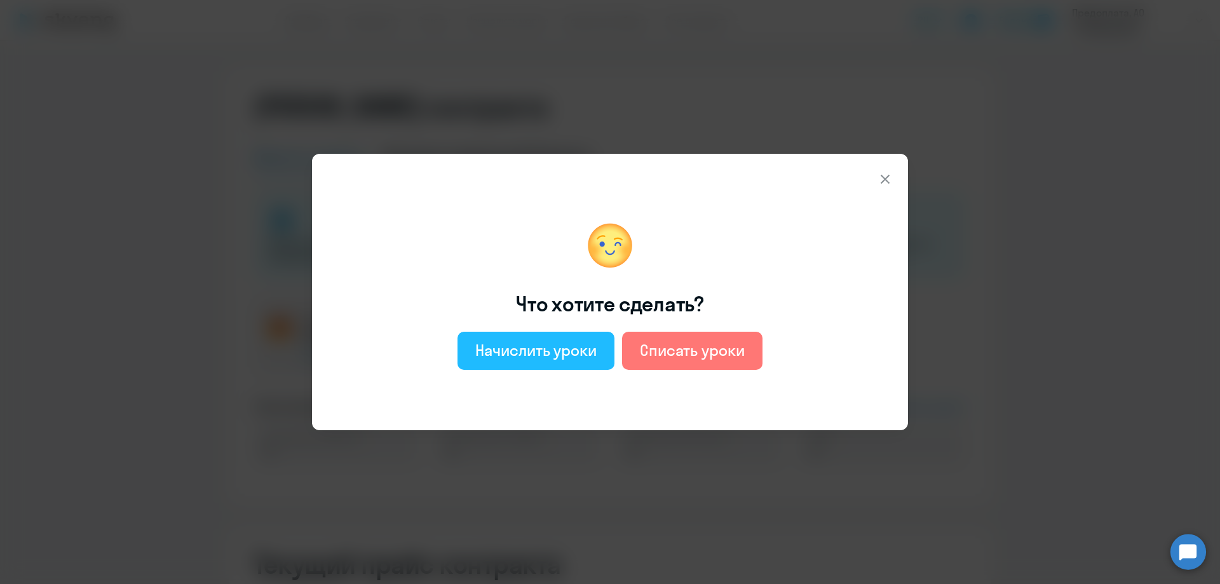
click at [498, 349] on div "Начислить уроки" at bounding box center [535, 350] width 121 height 20
select select "english_adult_not_native_speaker"
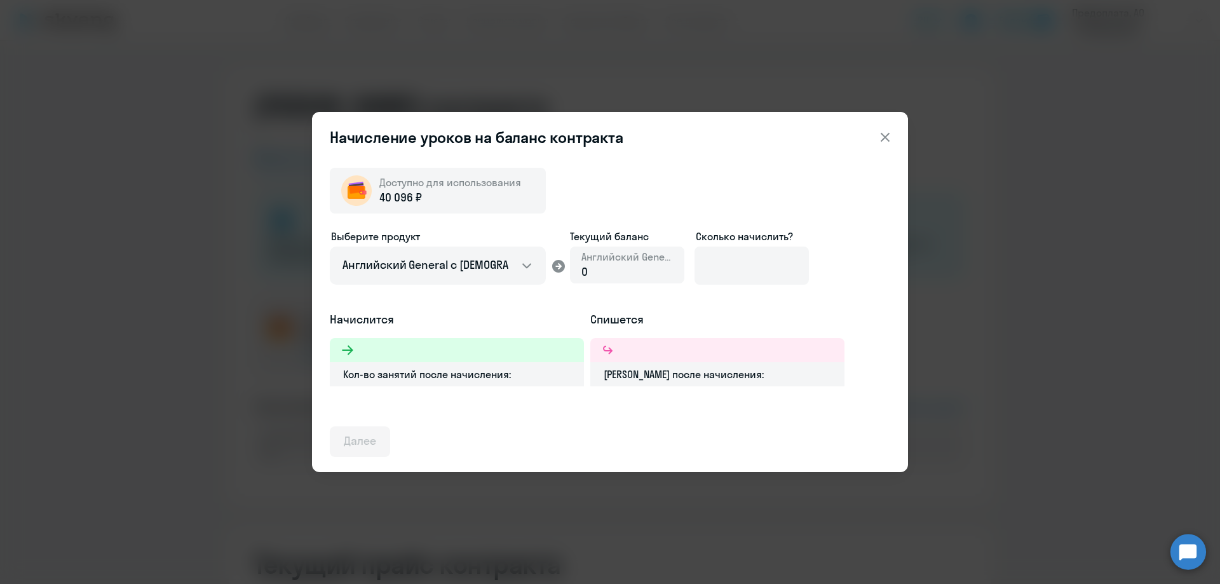
click at [620, 264] on div "0" at bounding box center [626, 272] width 91 height 17
click at [777, 269] on input at bounding box center [751, 266] width 114 height 38
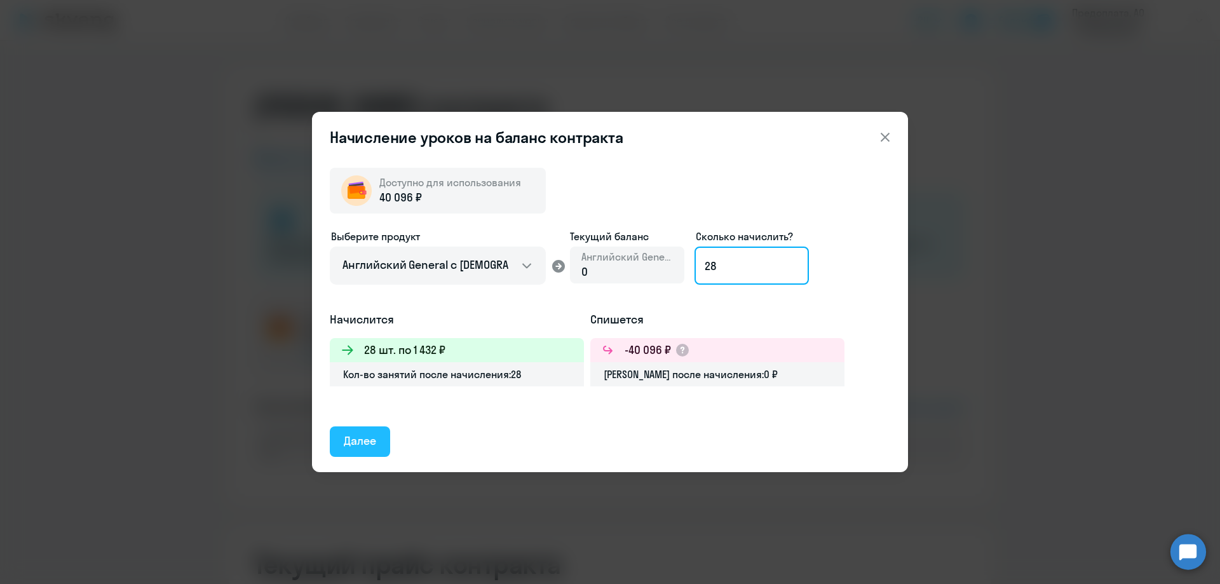
type input "28"
click at [366, 444] on div "Далее" at bounding box center [360, 441] width 32 height 17
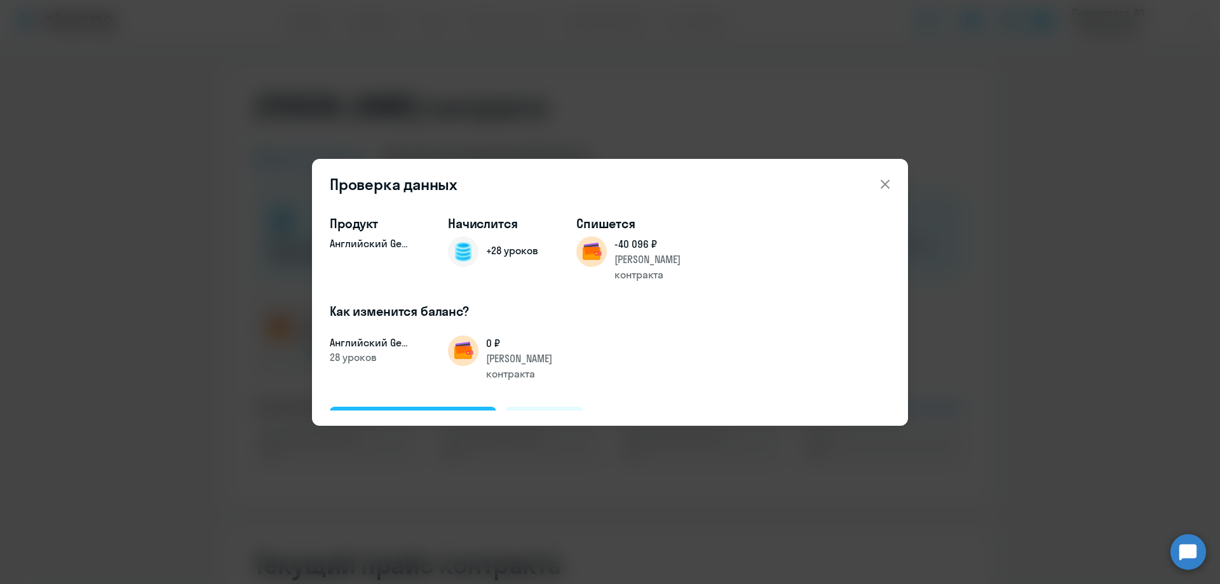
click at [376, 407] on button "Подтвердить и начислить" at bounding box center [413, 422] width 166 height 30
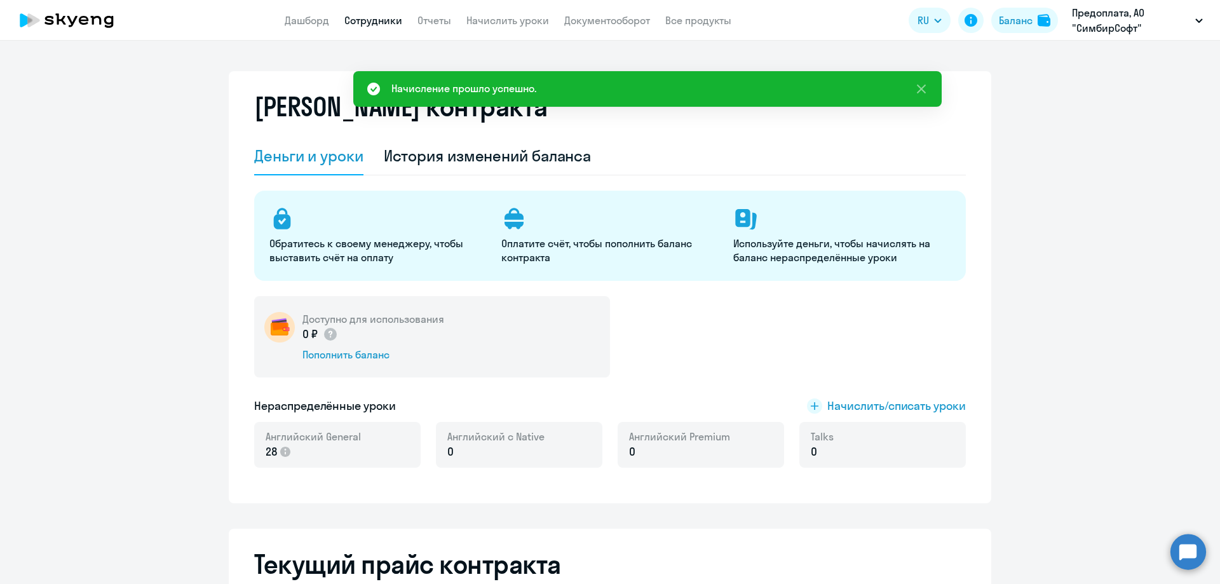
click at [370, 20] on link "Сотрудники" at bounding box center [373, 20] width 58 height 13
select select "30"
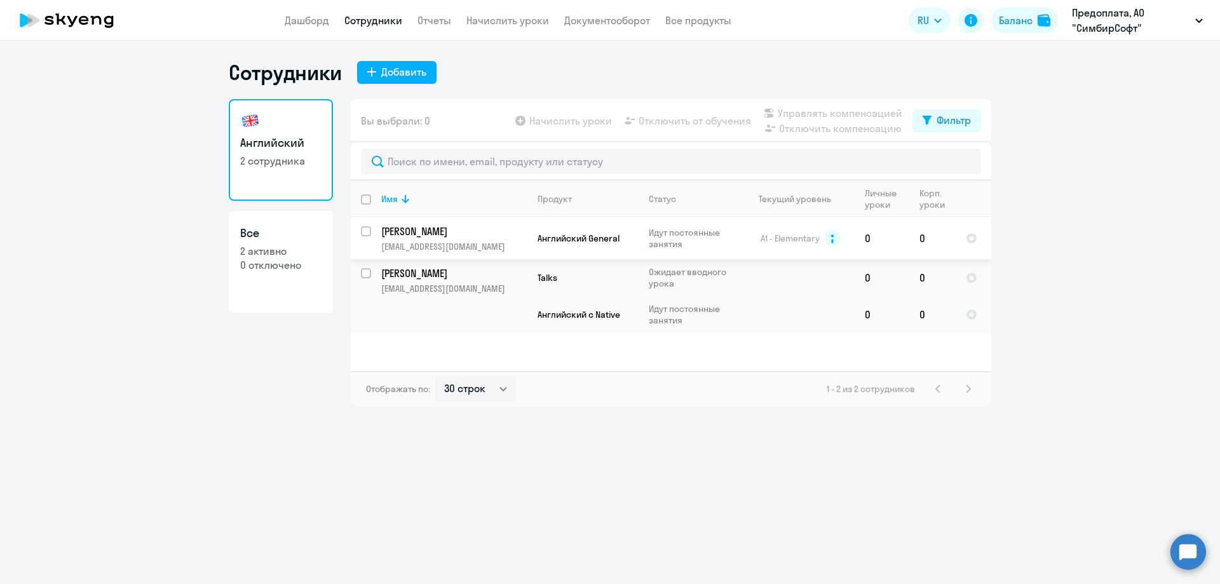
click at [499, 236] on p "Багдасарян Артур" at bounding box center [453, 231] width 144 height 14
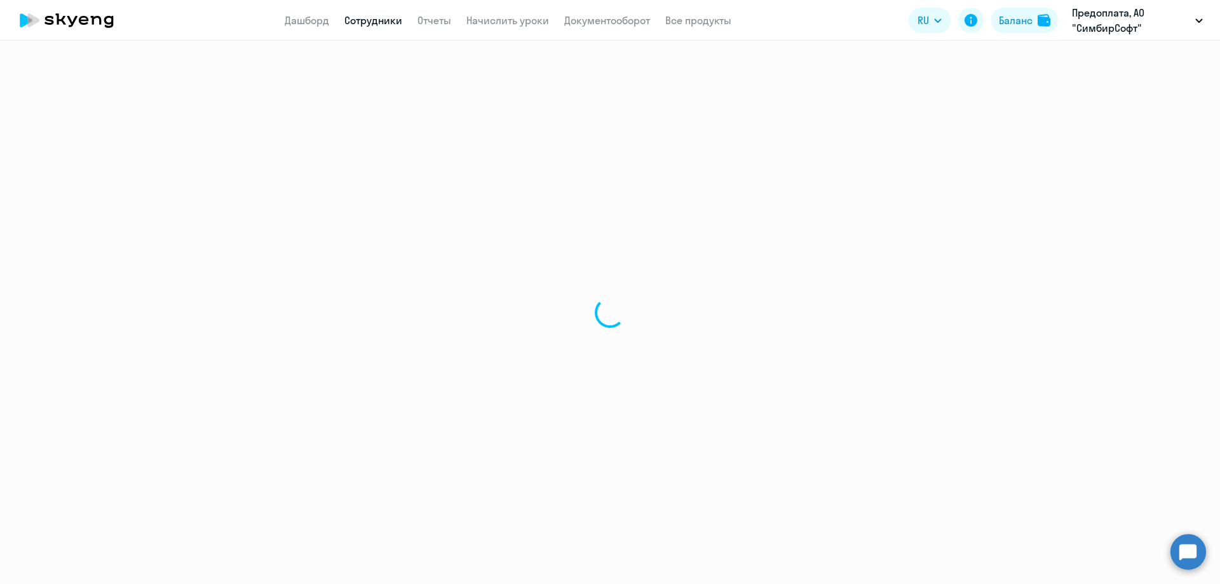
select select "english"
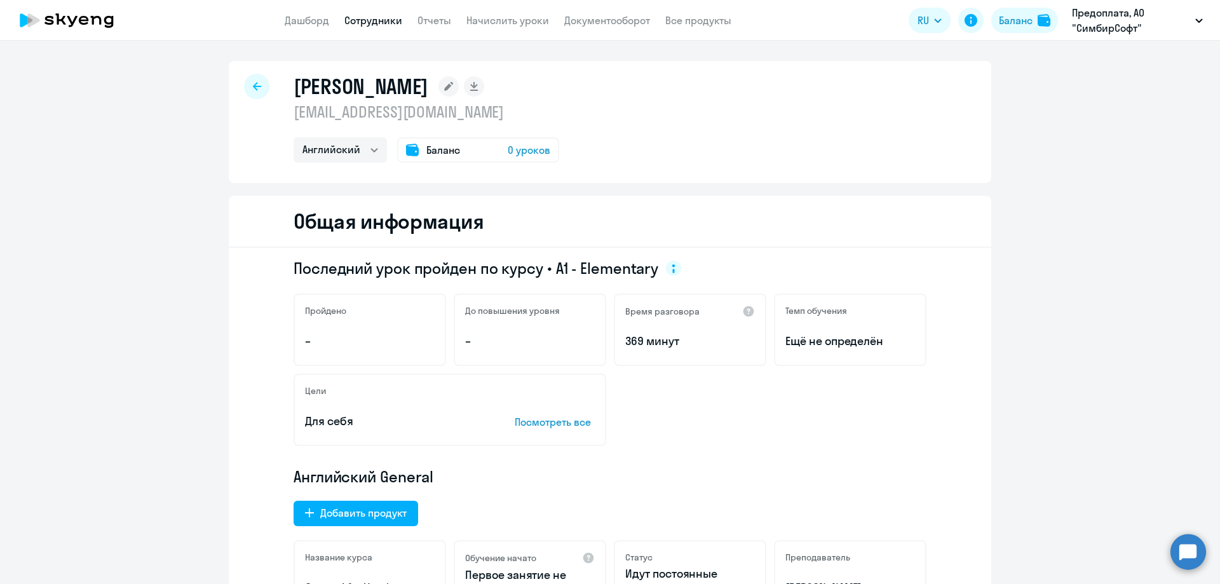
click at [427, 156] on span "Баланс" at bounding box center [443, 149] width 34 height 15
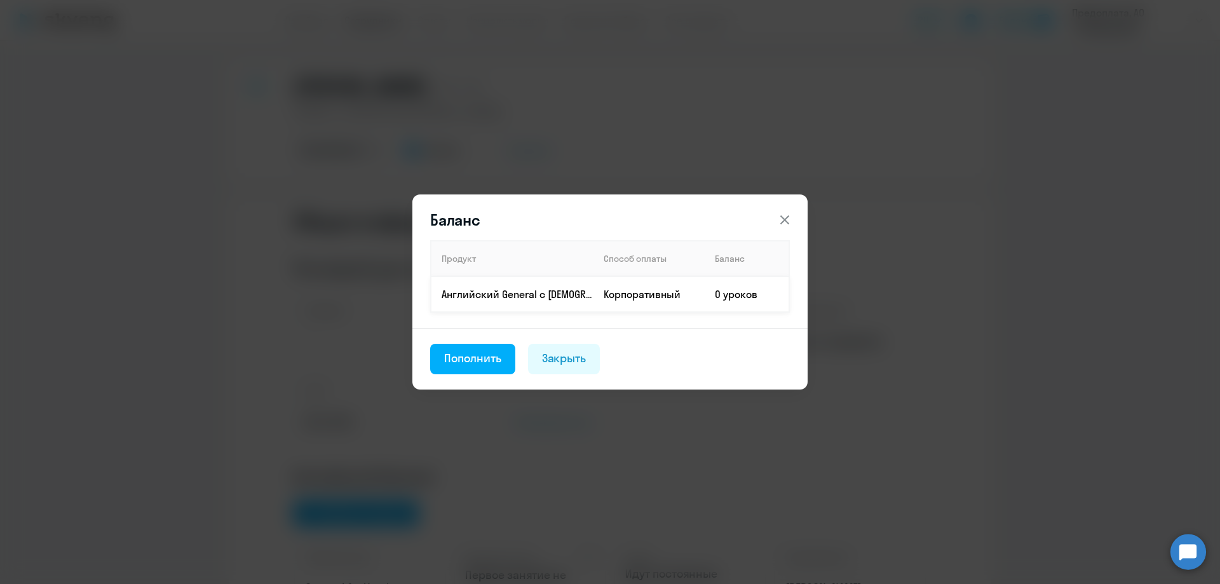
click at [762, 297] on td "0 уроков" at bounding box center [747, 294] width 85 height 36
click at [783, 219] on icon at bounding box center [784, 219] width 9 height 9
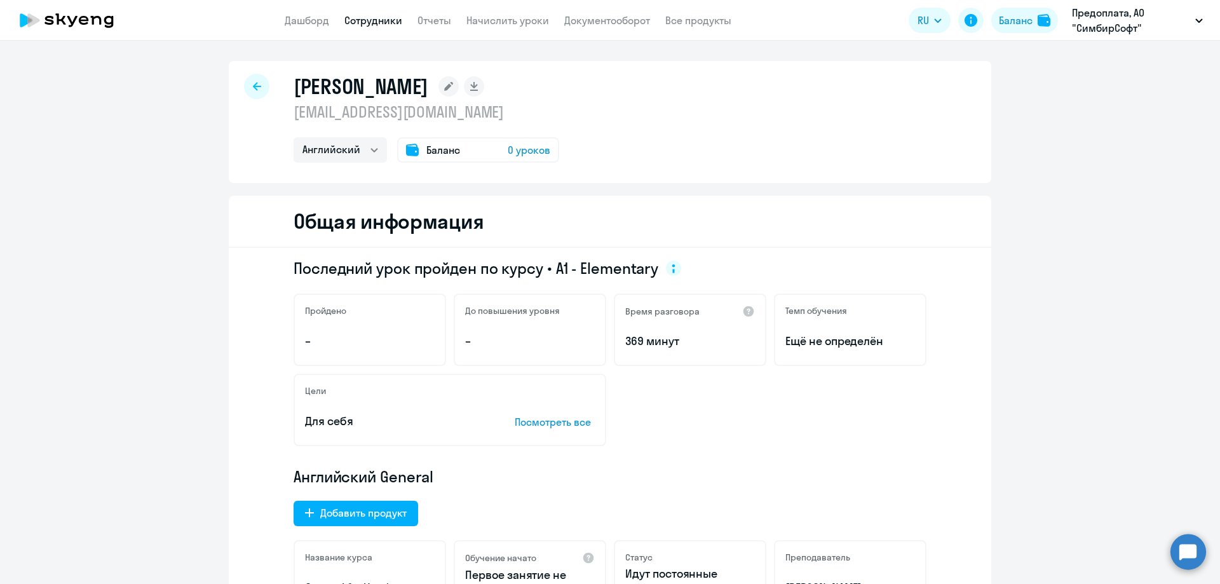
select select "30"
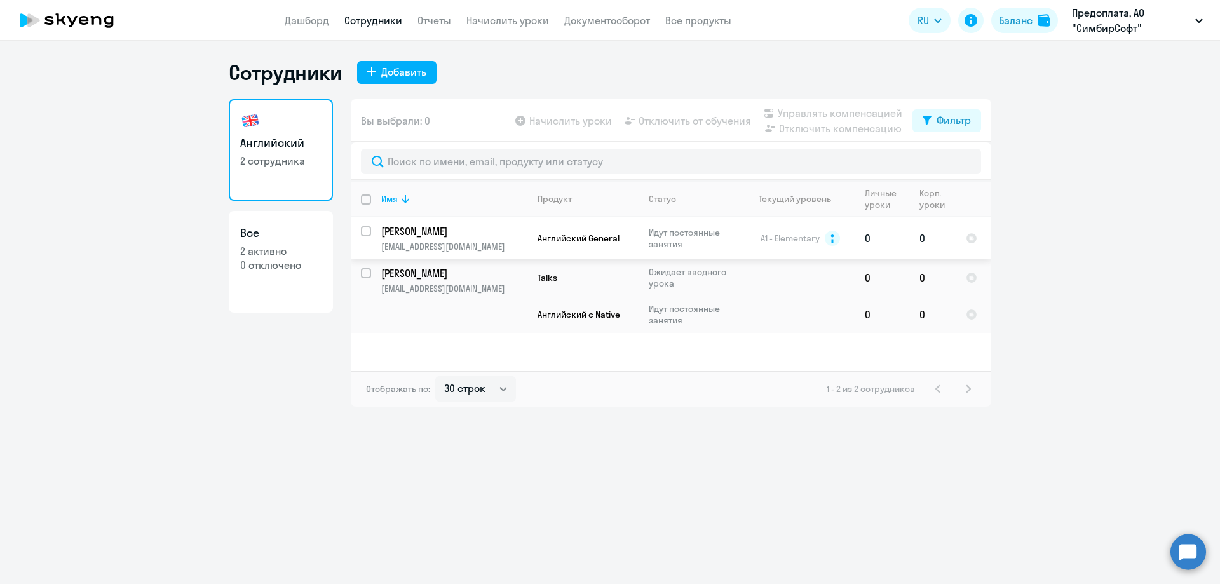
click at [366, 229] on input "select row 13995943" at bounding box center [373, 238] width 25 height 25
checkbox input "true"
click at [576, 123] on span "Начислить уроки" at bounding box center [570, 120] width 83 height 15
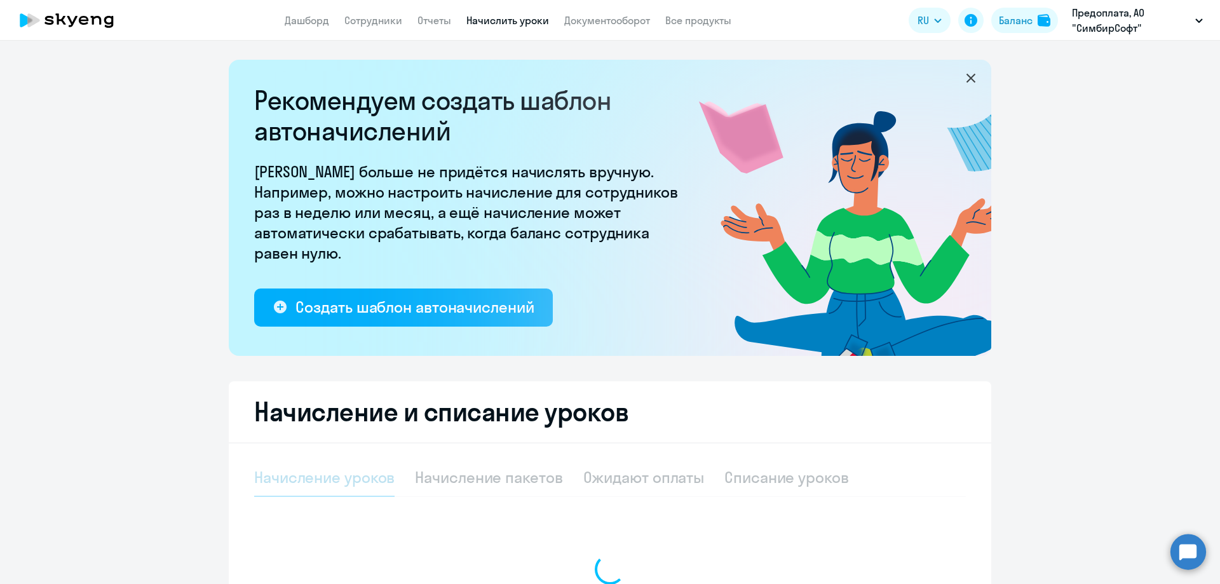
select select "10"
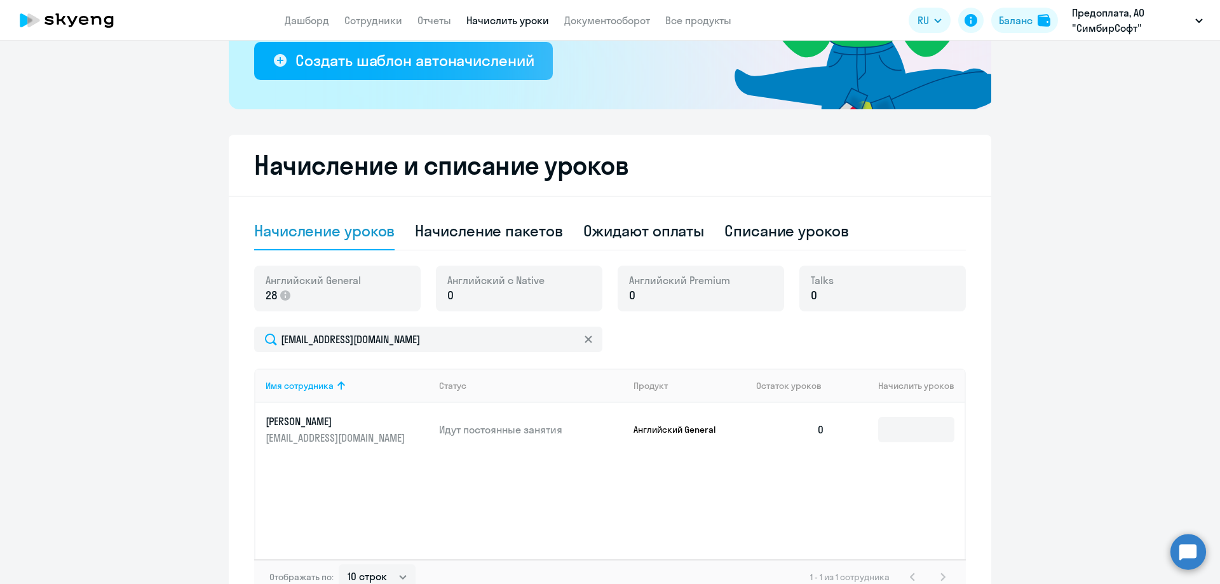
scroll to position [254, 0]
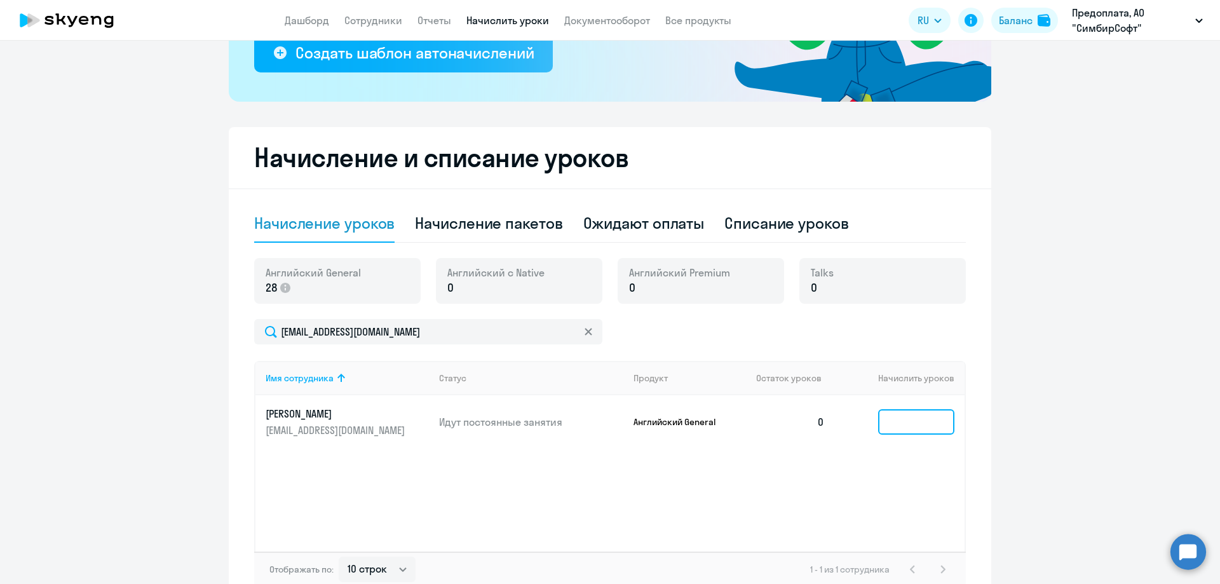
click at [902, 423] on input at bounding box center [916, 421] width 76 height 25
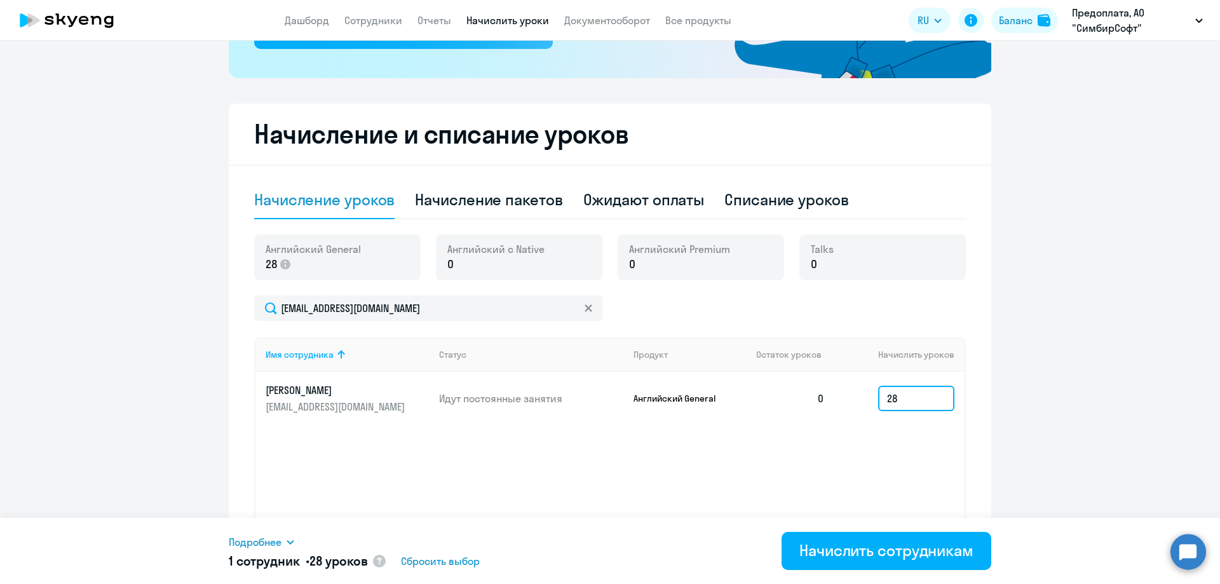
scroll to position [318, 0]
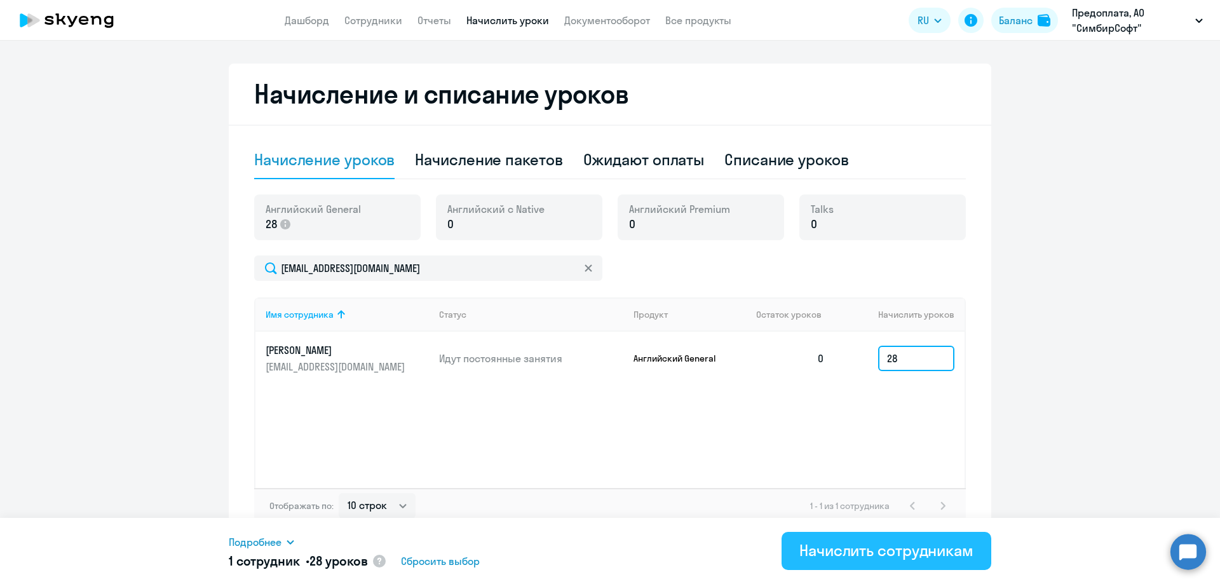
type input "28"
click at [860, 555] on div "Начислить сотрудникам" at bounding box center [886, 550] width 174 height 20
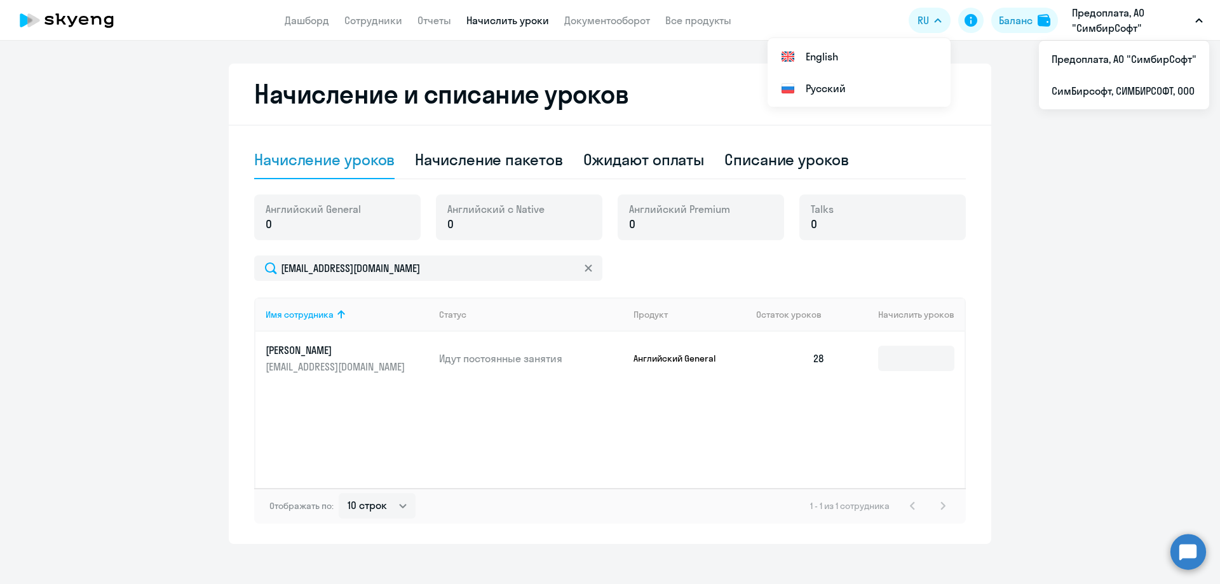
click at [1106, 11] on p "Предоплата, АО "СимбирСофт"" at bounding box center [1131, 20] width 118 height 30
click at [317, 18] on link "Дашборд" at bounding box center [307, 20] width 44 height 13
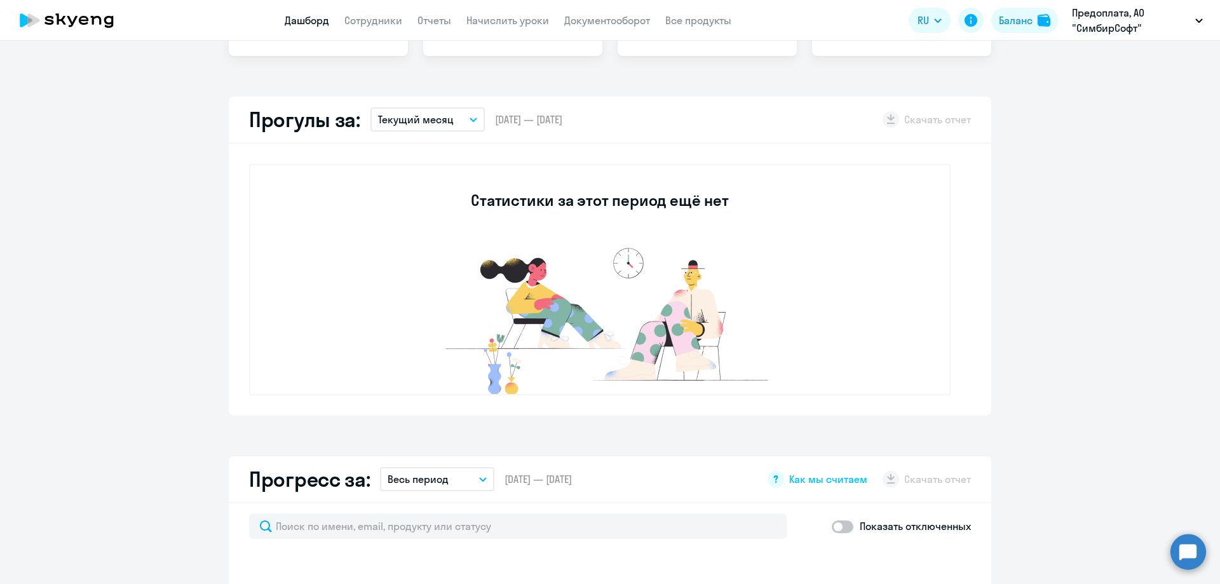
scroll to position [407, 0]
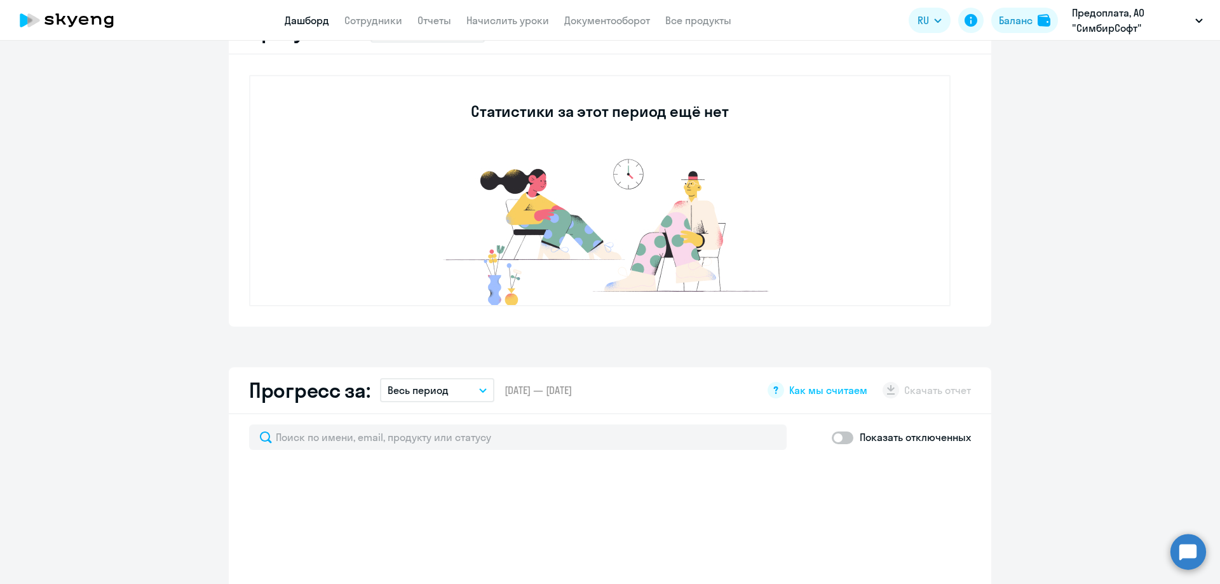
select select "30"
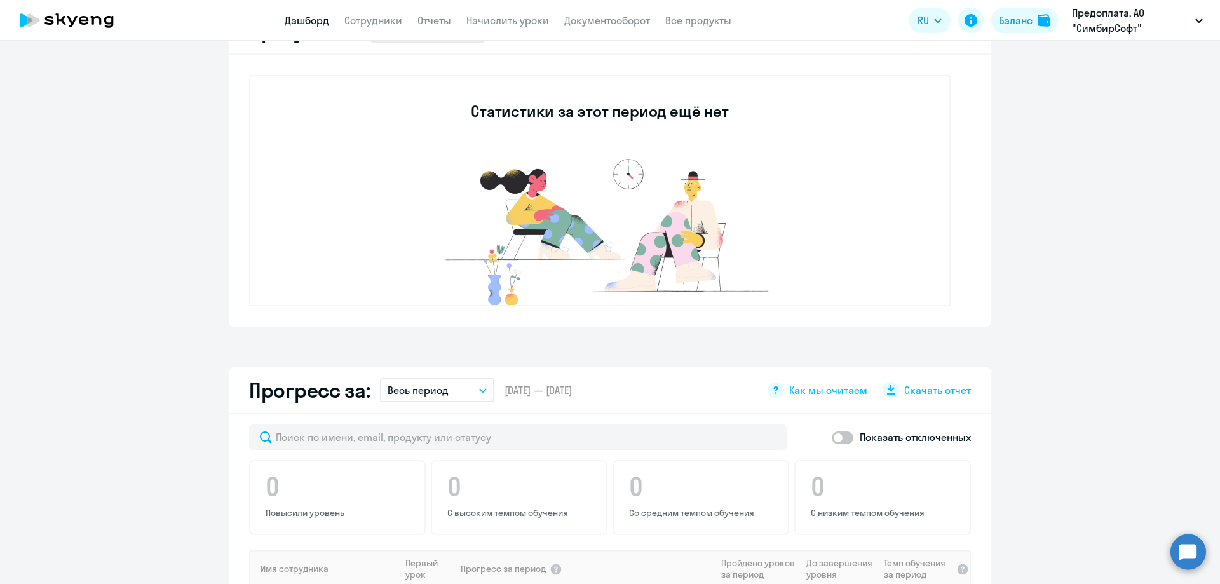
click at [371, 28] on app-header "Дашборд Сотрудники Отчеты Начислить уроки Документооборот Все продукты Дашборд …" at bounding box center [610, 20] width 1220 height 41
click at [372, 20] on link "Сотрудники" at bounding box center [373, 20] width 58 height 13
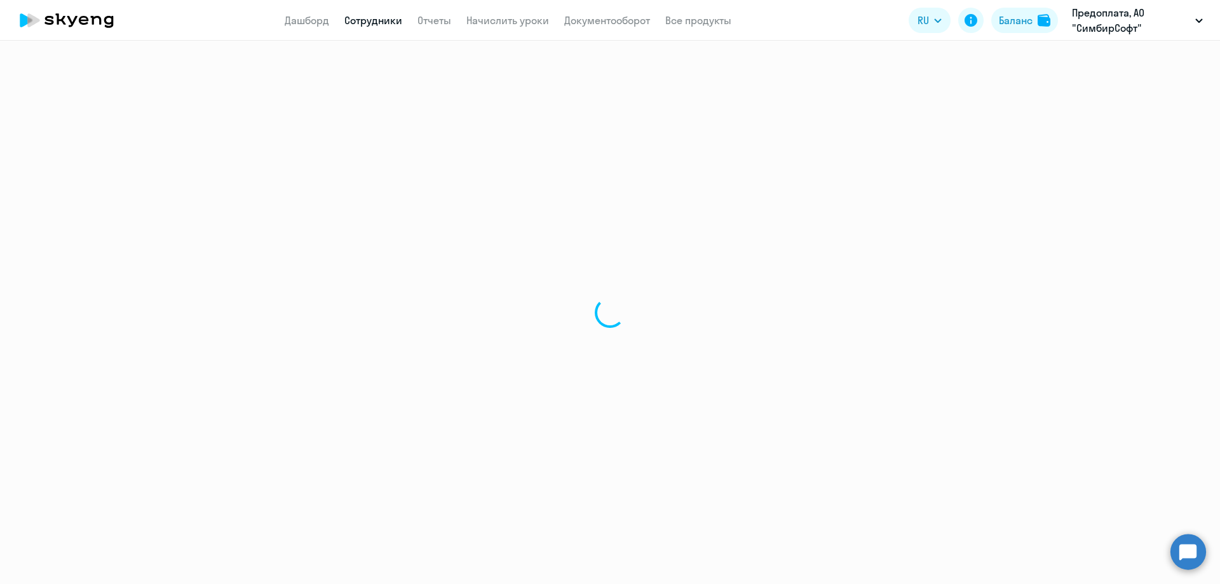
select select "30"
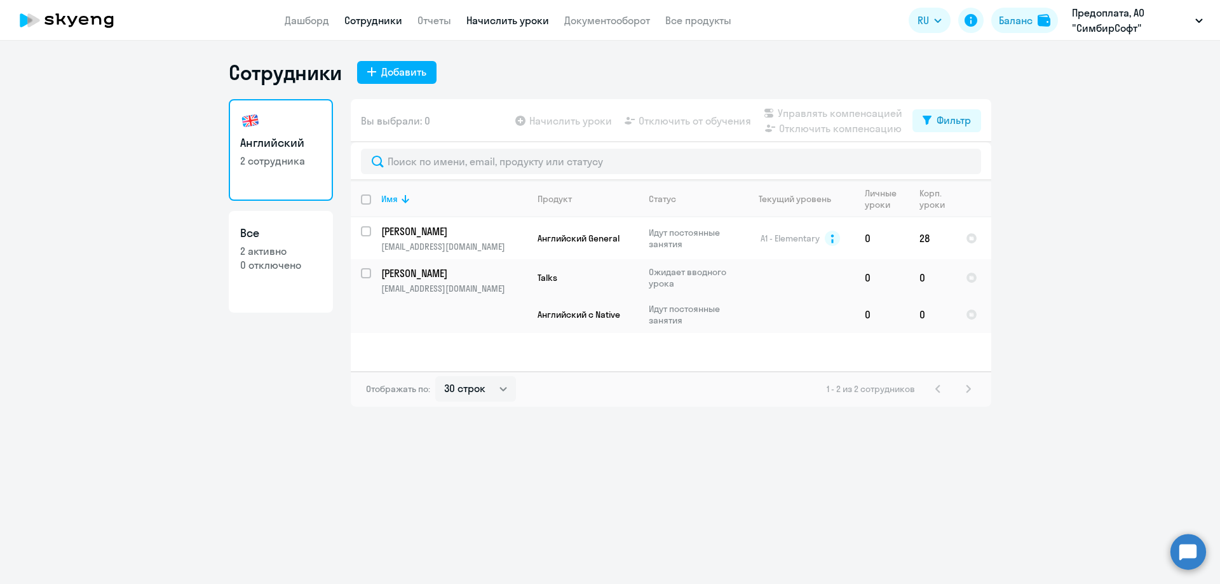
click at [485, 22] on link "Начислить уроки" at bounding box center [507, 20] width 83 height 13
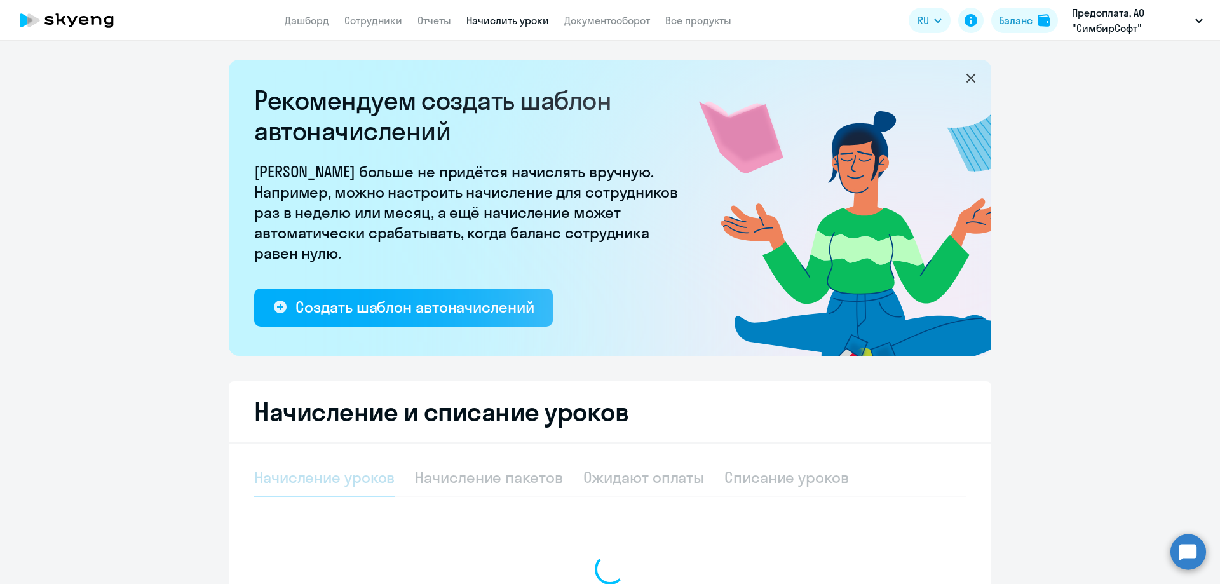
select select "10"
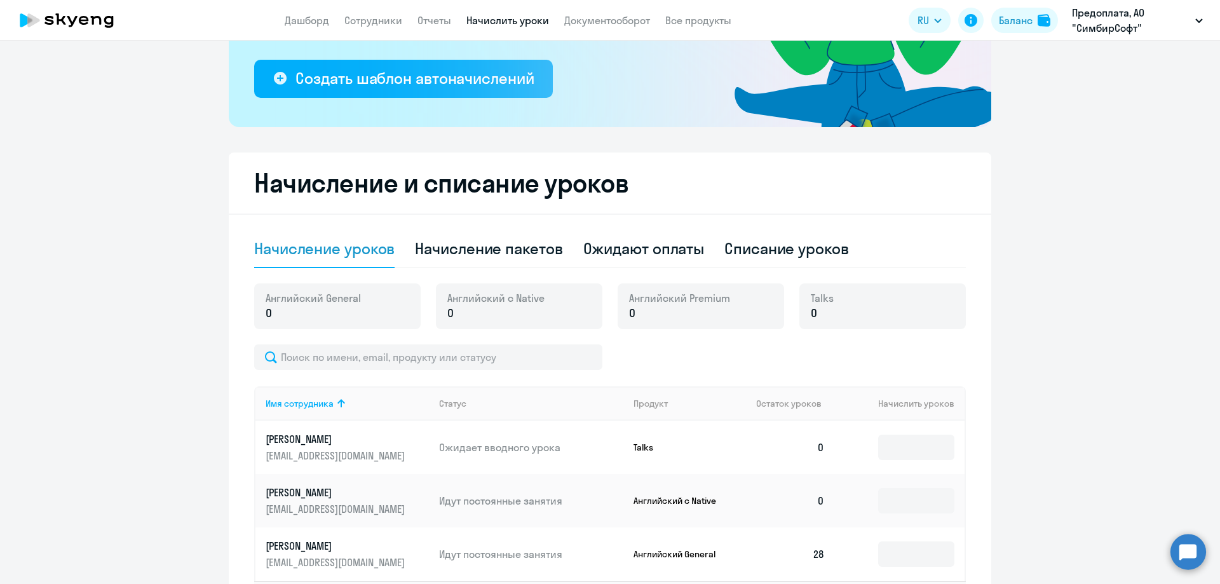
scroll to position [78, 0]
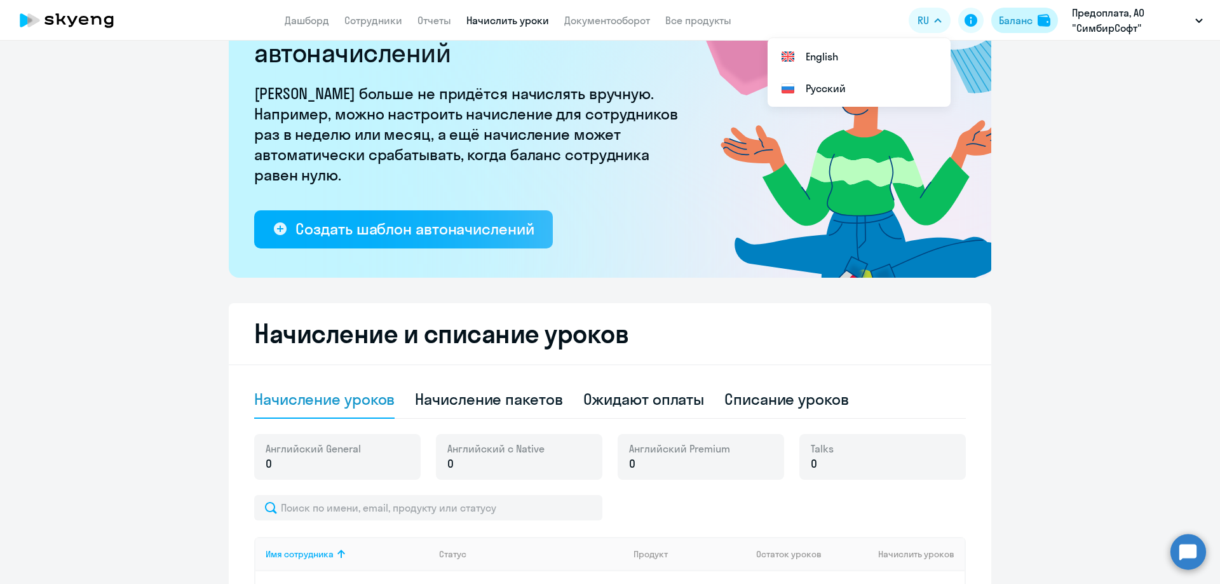
click at [1011, 22] on div "Баланс" at bounding box center [1016, 20] width 34 height 15
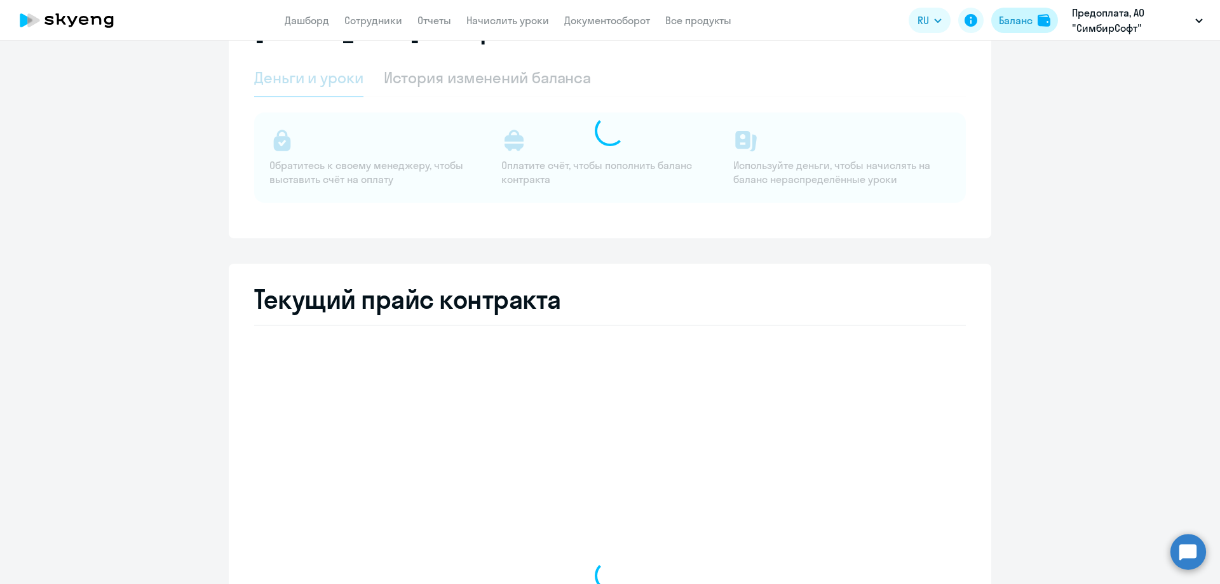
select select "english_adult_not_native_speaker"
